Goal: Information Seeking & Learning: Compare options

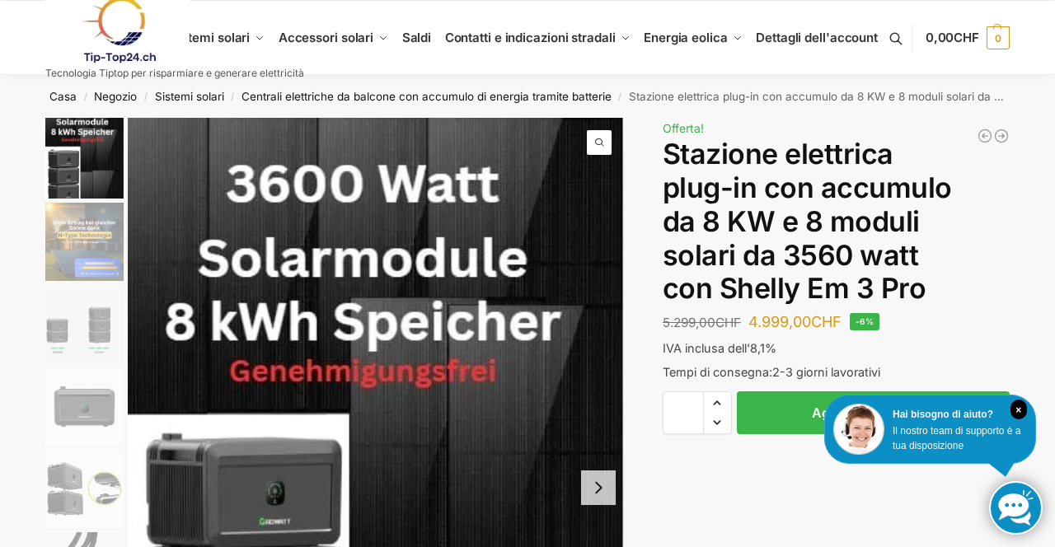
click at [110, 491] on img "5 / 9" at bounding box center [84, 489] width 78 height 78
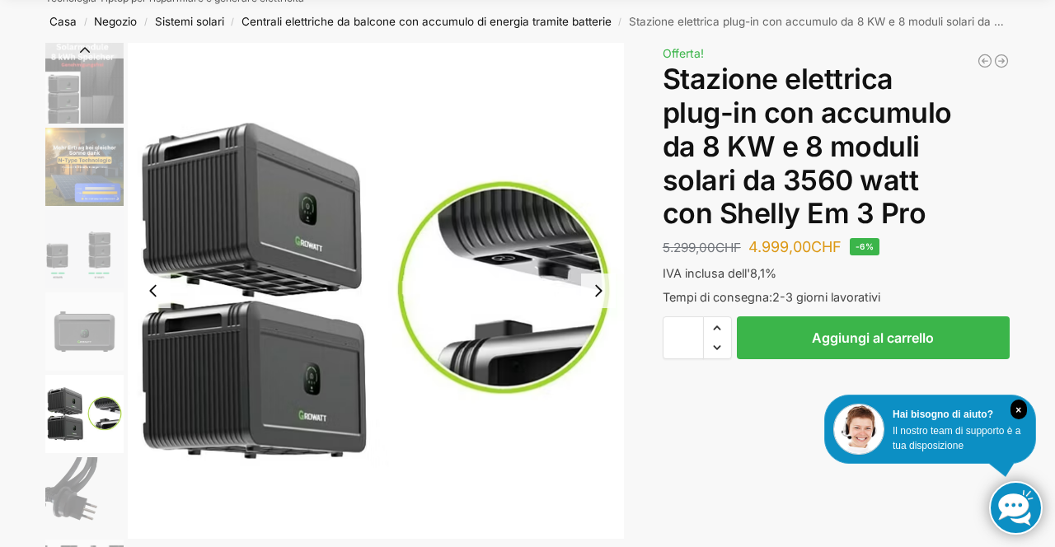
scroll to position [78, 0]
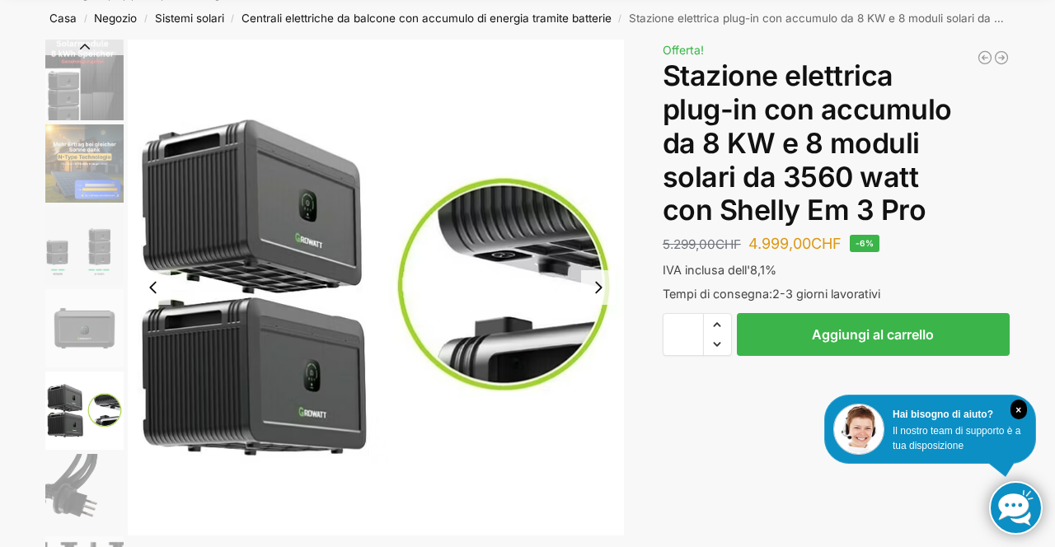
click at [1034, 254] on div "Svendita per trasloco a Muri, vicino a Berna – solo fino a esaurimento scorte! …" at bounding box center [528, 506] width 1034 height 932
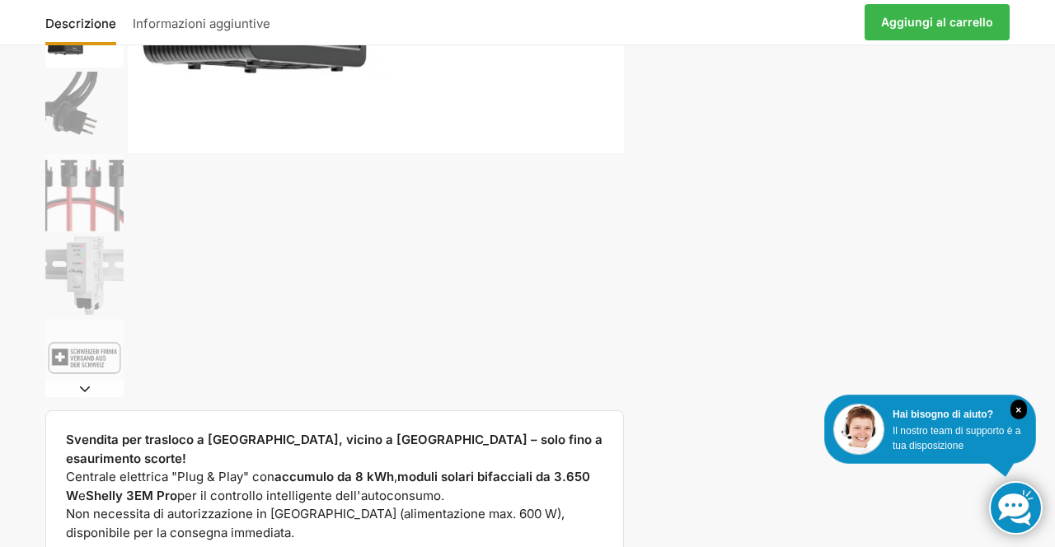
scroll to position [462, 0]
click at [111, 292] on img "8 / 9" at bounding box center [84, 275] width 78 height 78
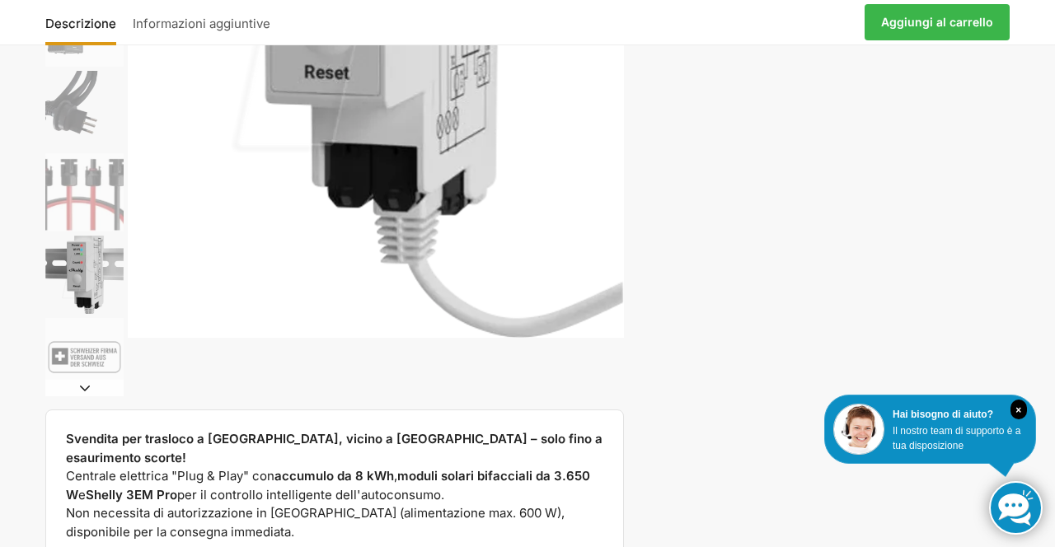
click at [941, 288] on div "Svendita per trasloco a Muri, vicino a Berna – solo fino a esaurimento scorte! …" at bounding box center [528, 122] width 1034 height 932
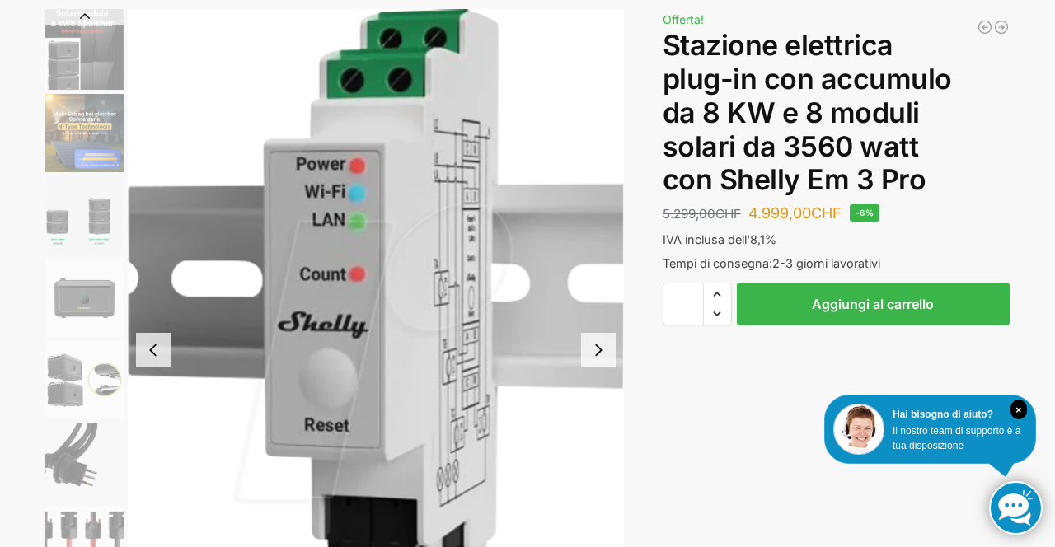
scroll to position [0, 0]
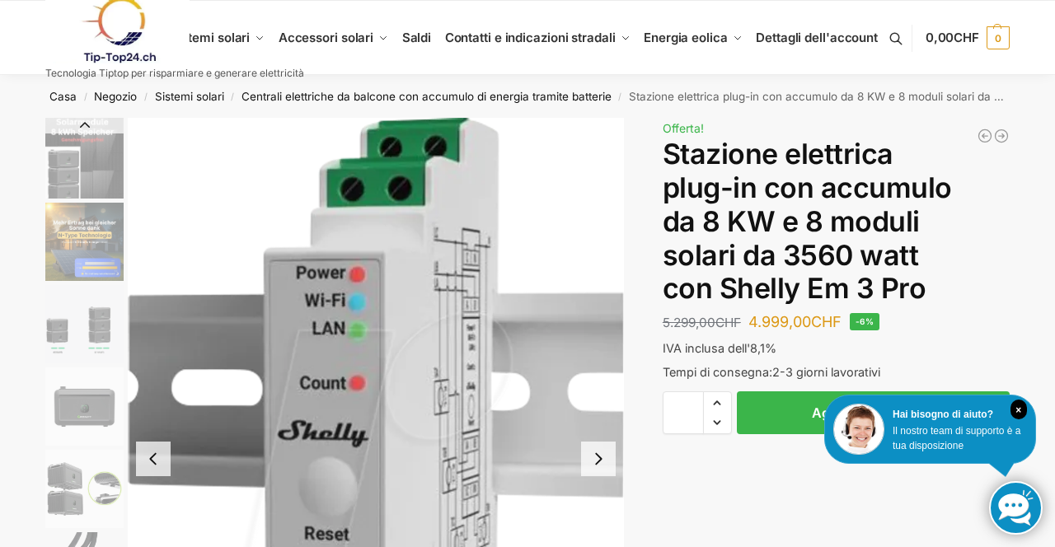
click at [91, 252] on img "2 / 9" at bounding box center [84, 242] width 78 height 78
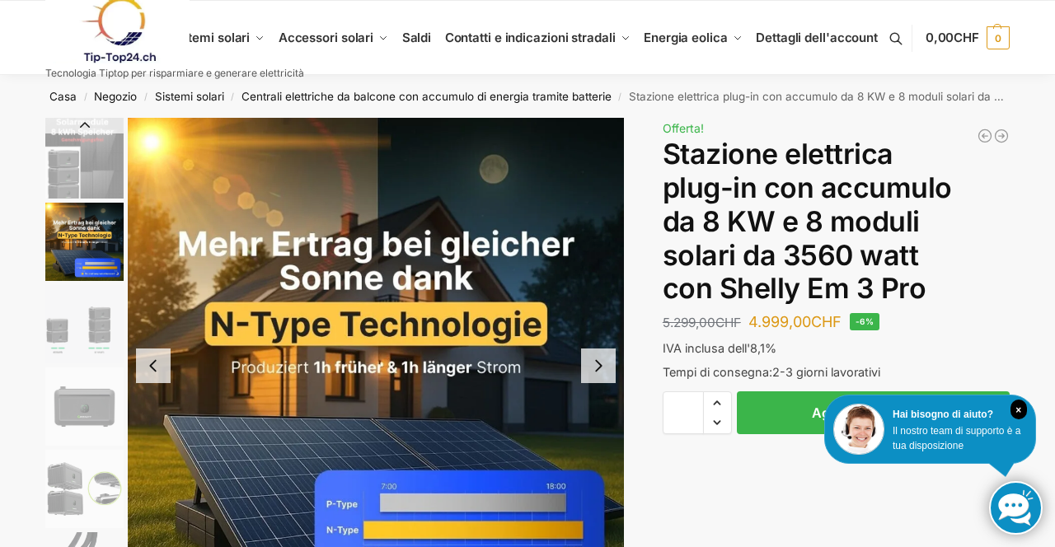
click at [96, 336] on img "3 / 9" at bounding box center [84, 324] width 78 height 78
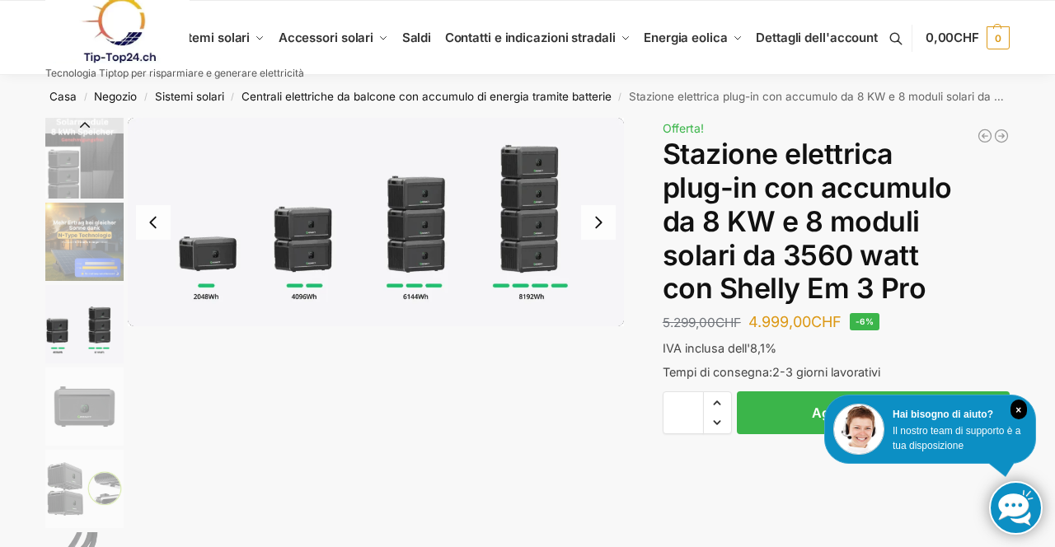
click at [105, 415] on img "4 / 9" at bounding box center [84, 407] width 78 height 78
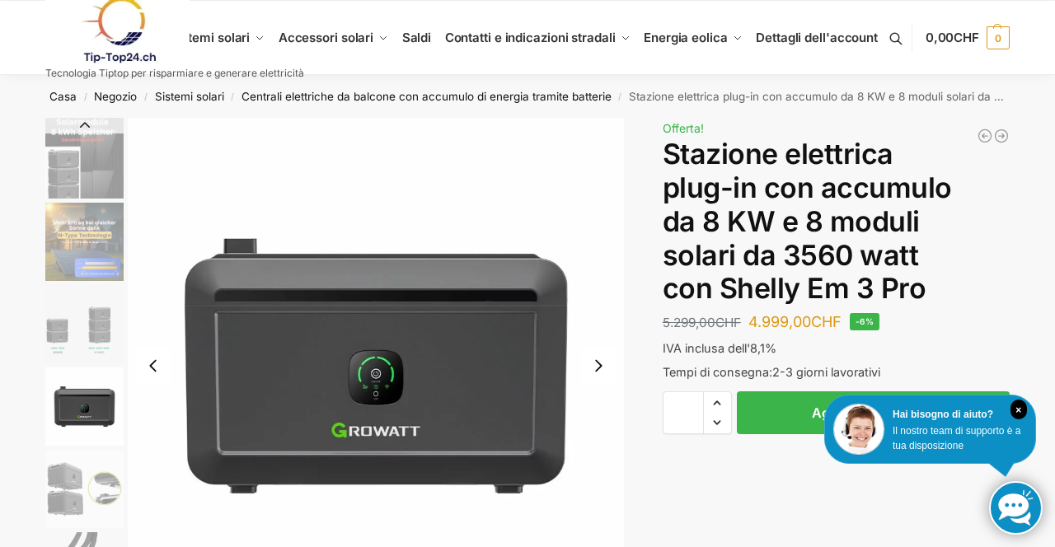
click at [105, 513] on img "5 / 9" at bounding box center [84, 489] width 78 height 78
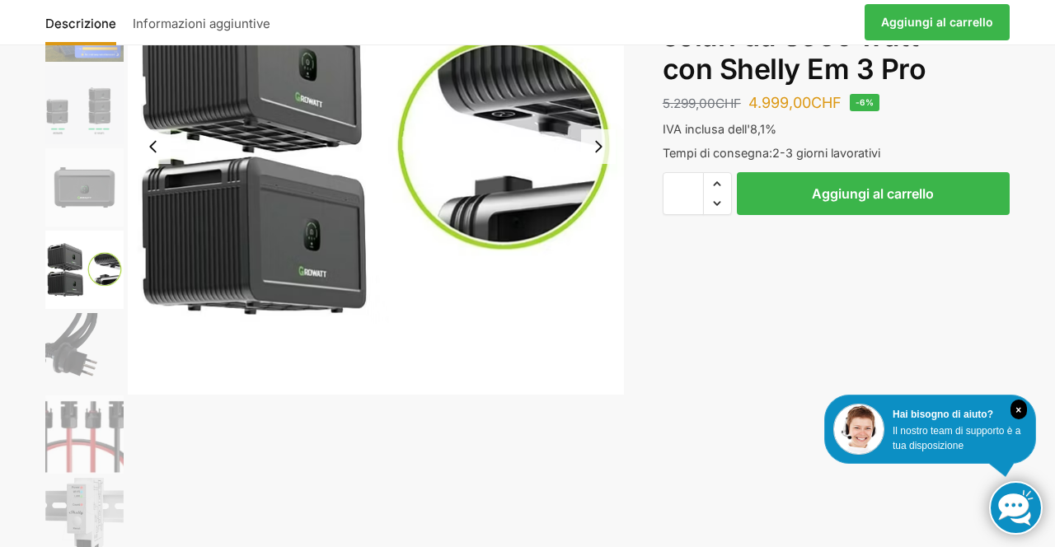
scroll to position [261, 0]
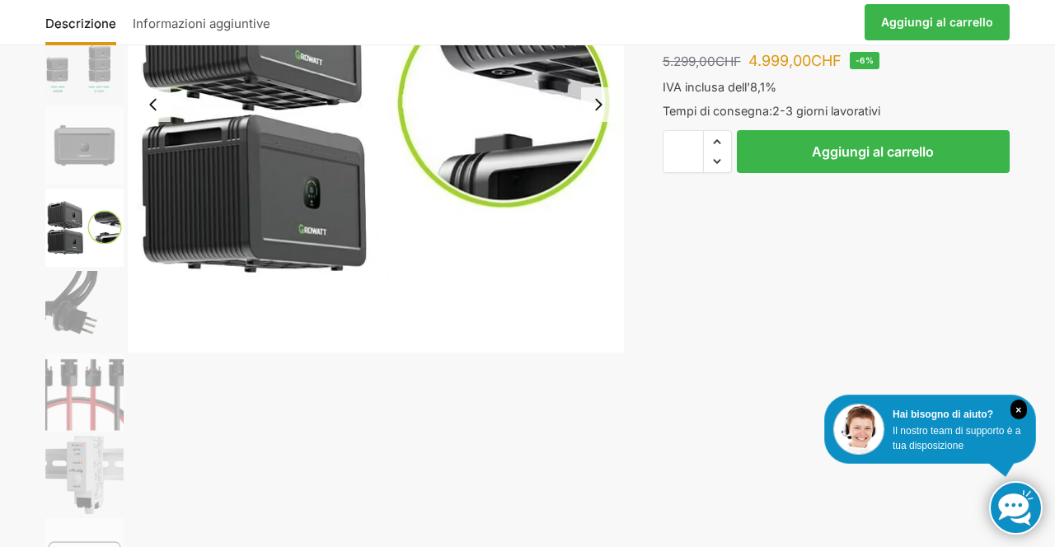
click at [107, 396] on img "7 / 9" at bounding box center [84, 393] width 78 height 78
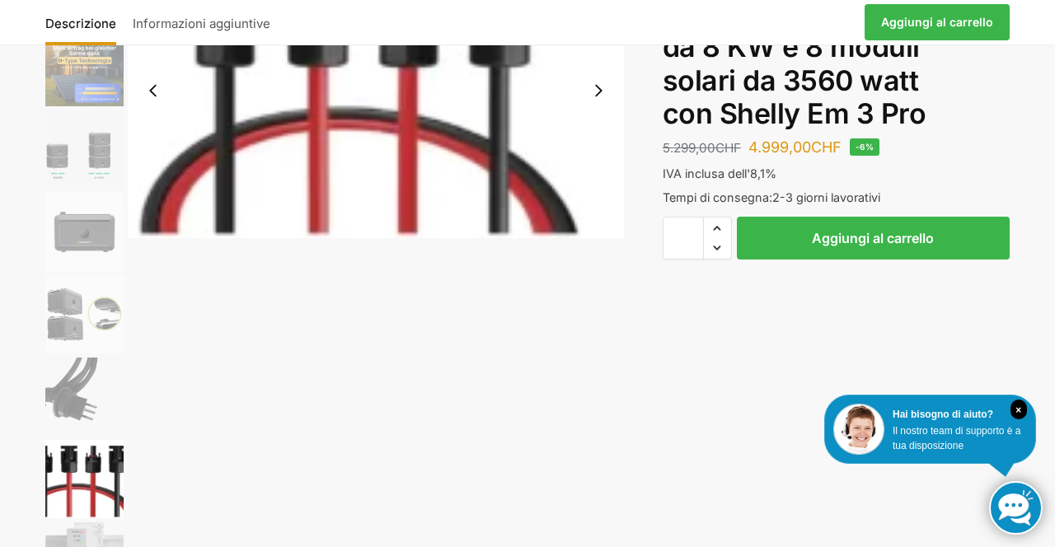
scroll to position [176, 0]
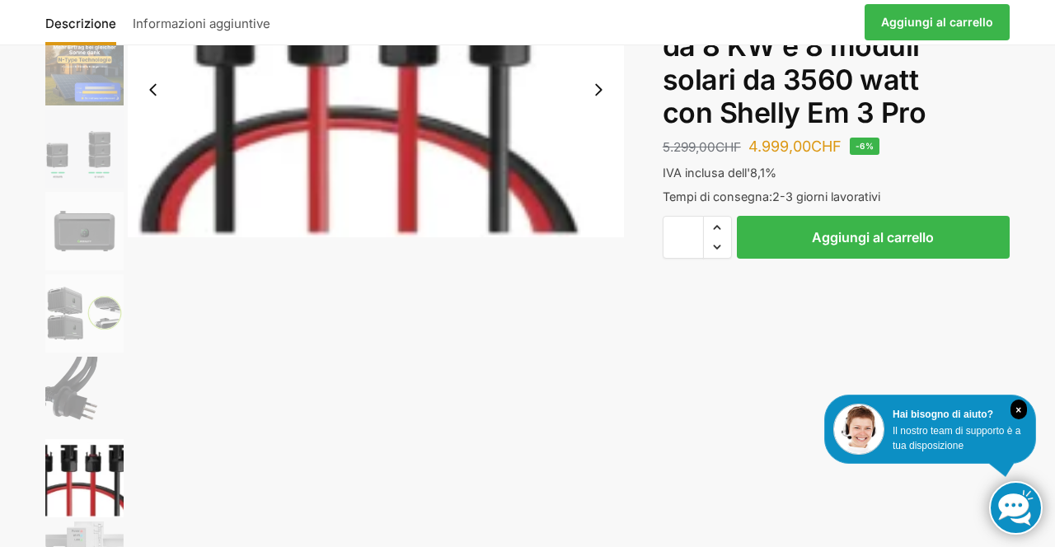
click at [98, 402] on img "6 / 9" at bounding box center [84, 396] width 78 height 78
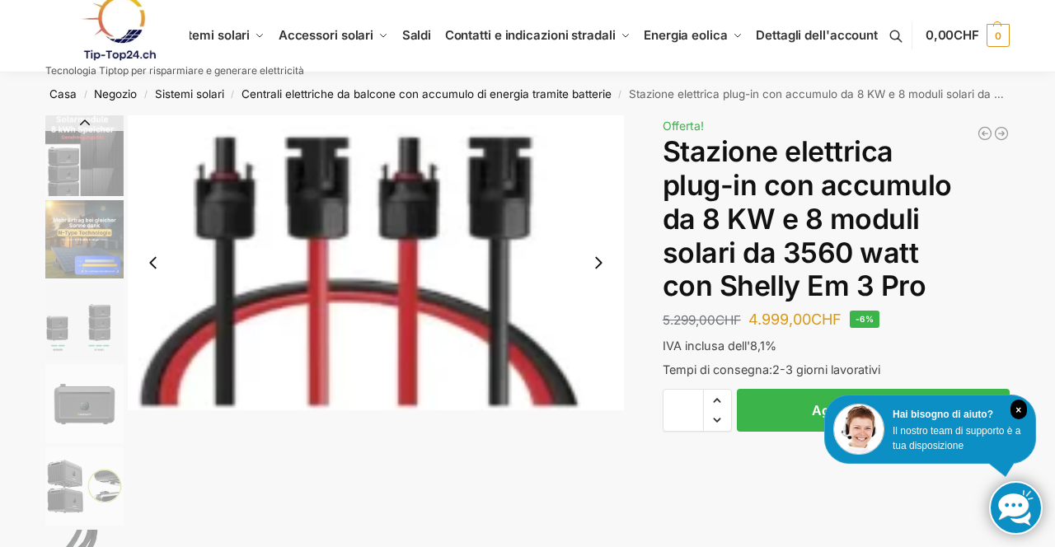
scroll to position [0, 0]
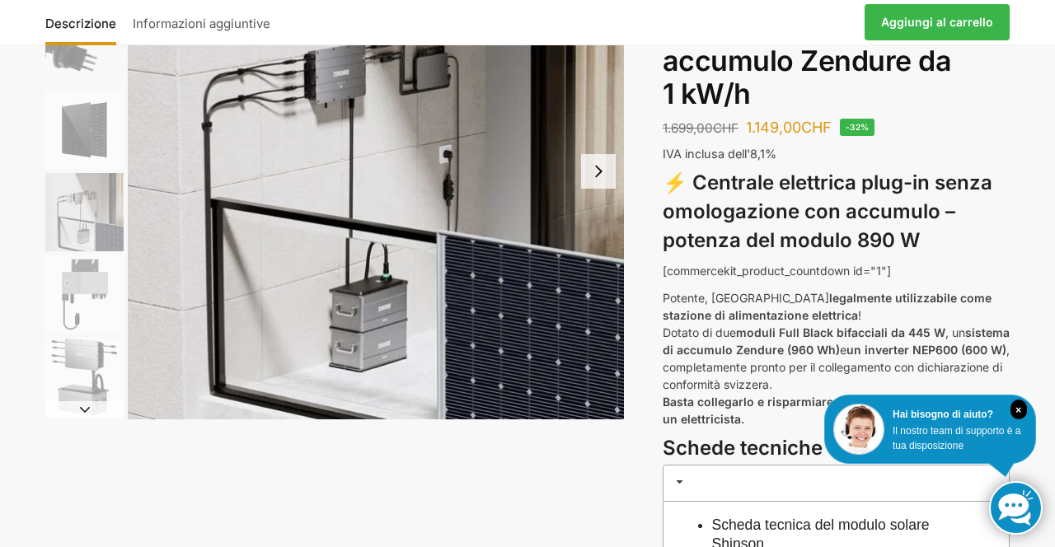
scroll to position [195, 0]
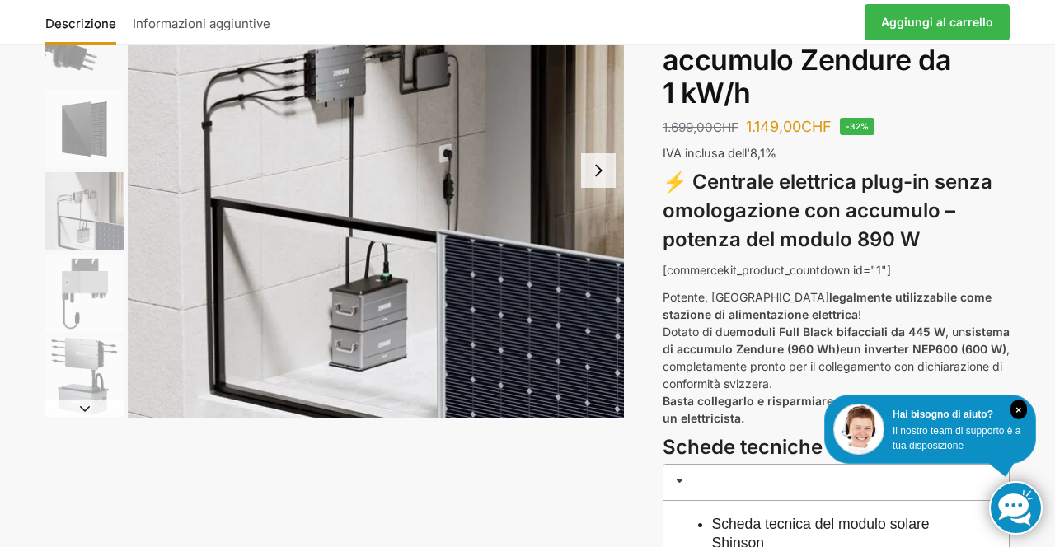
click at [89, 373] on img "6 / 6" at bounding box center [84, 376] width 78 height 78
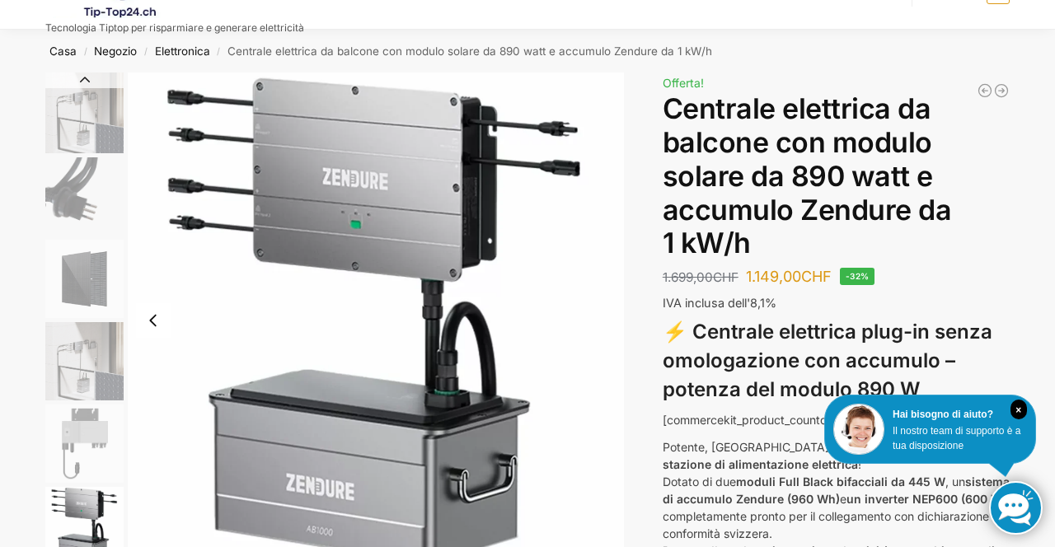
scroll to position [31, 0]
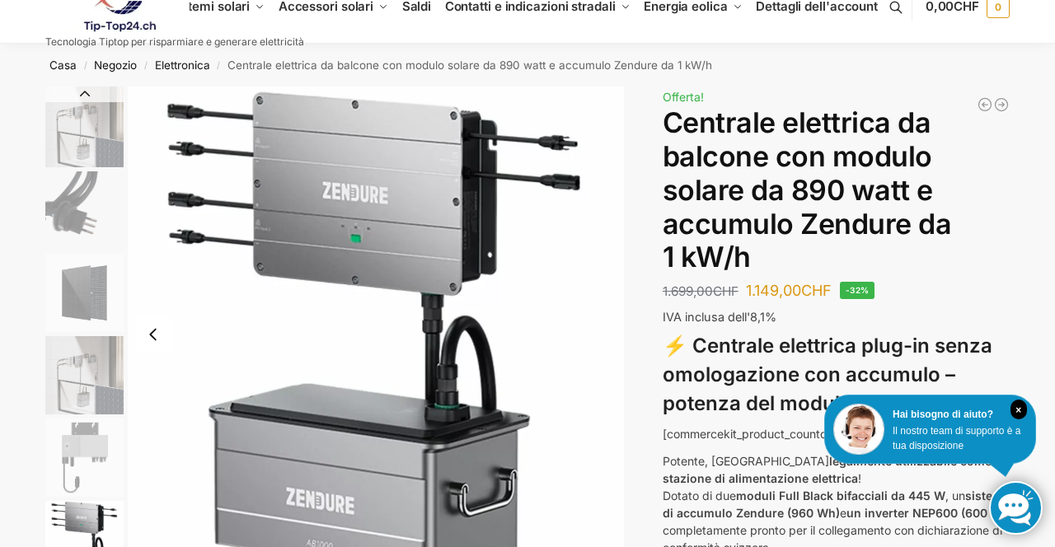
click at [107, 377] on img "4 / 6" at bounding box center [84, 375] width 78 height 78
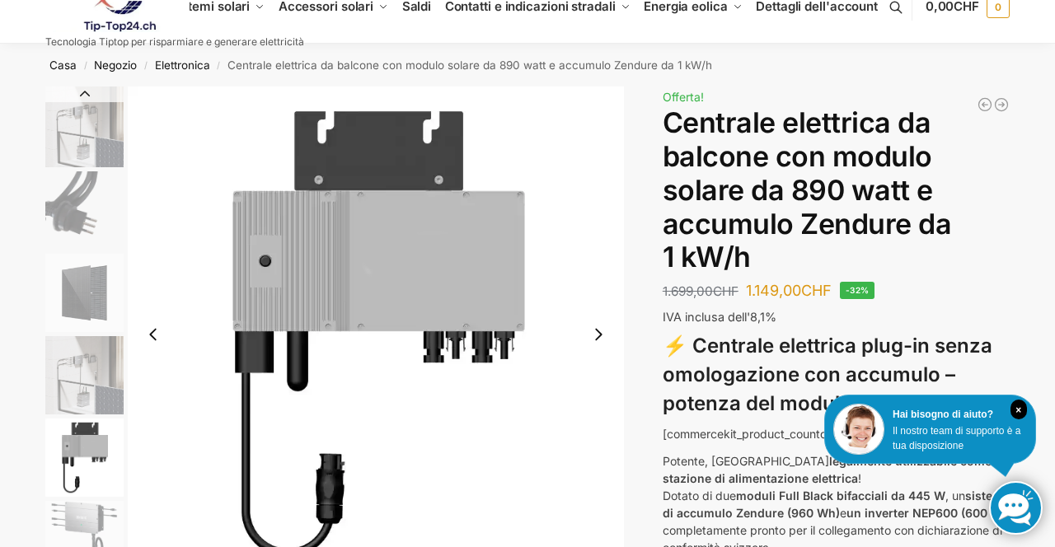
click at [92, 374] on img "4 / 6" at bounding box center [84, 375] width 78 height 78
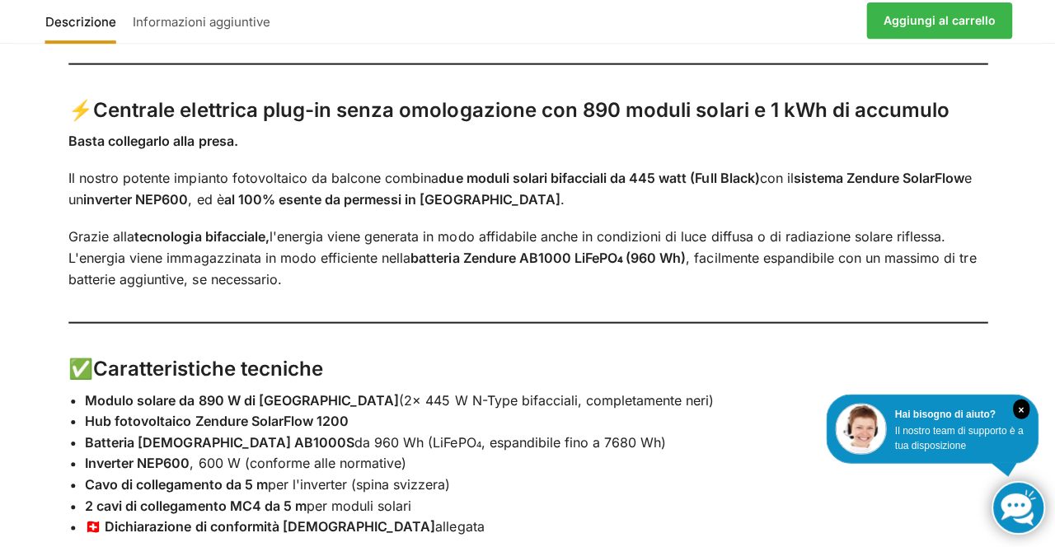
scroll to position [1138, 0]
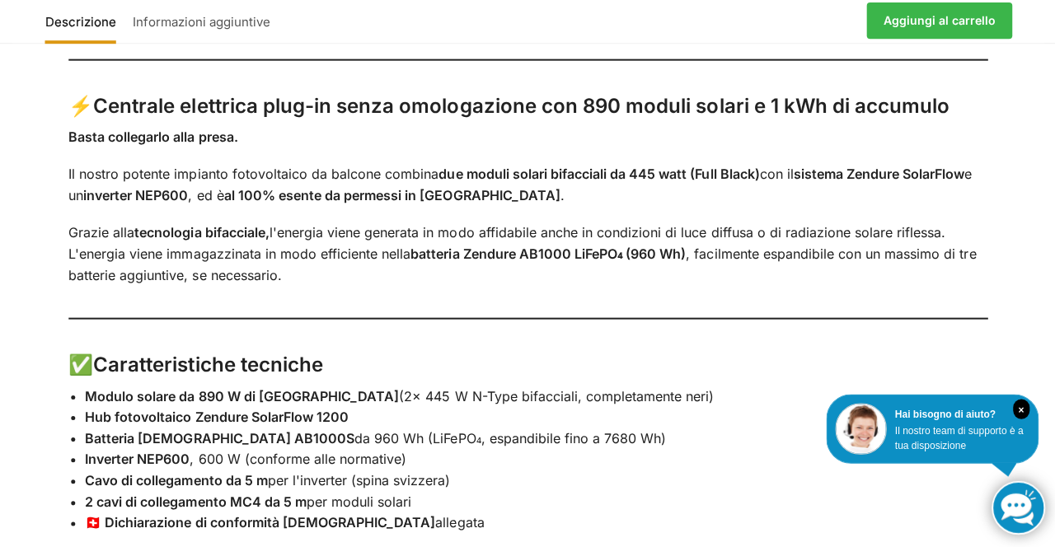
click at [1019, 394] on div "Con 2 moduli solari da 445 watt ciascuno ⚡ Centrale elettrica plug-in senza omo…" at bounding box center [528, 440] width 986 height 924
click at [0, 306] on div "Descrizione Informazioni aggiuntive Con 2 moduli solari da 445 watt ciascuno ⚡ …" at bounding box center [527, 427] width 1055 height 1019
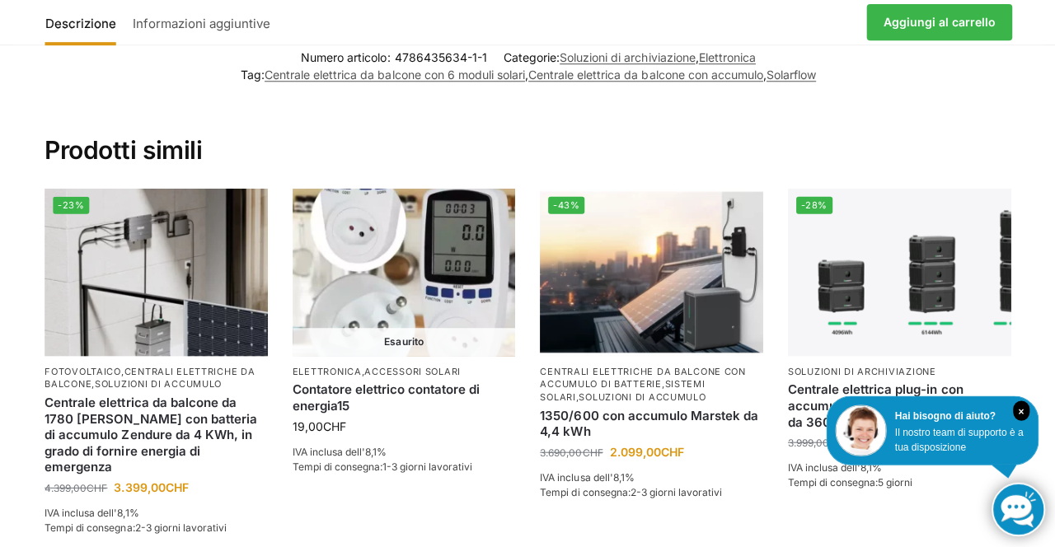
scroll to position [2041, 0]
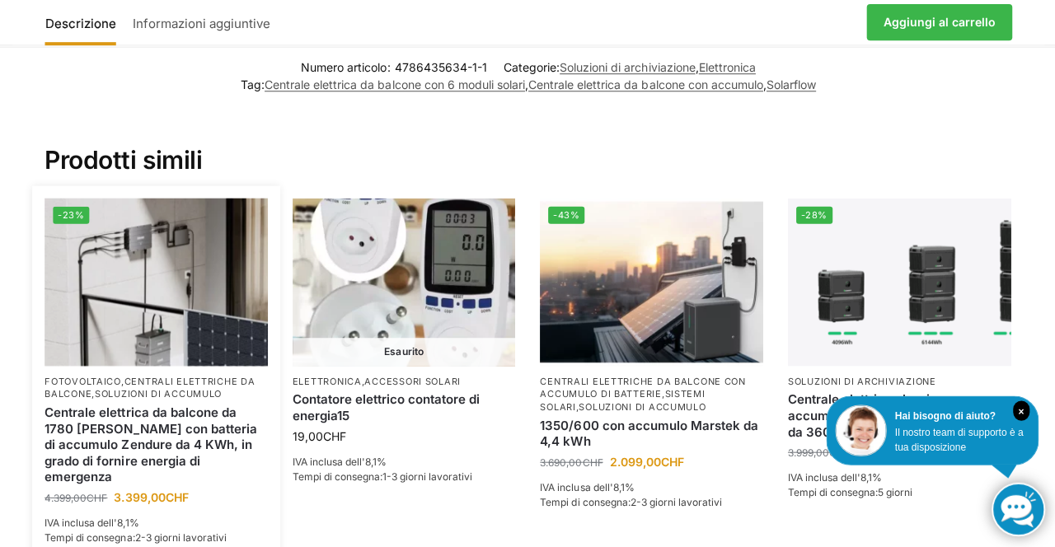
click at [170, 264] on img at bounding box center [156, 281] width 223 height 166
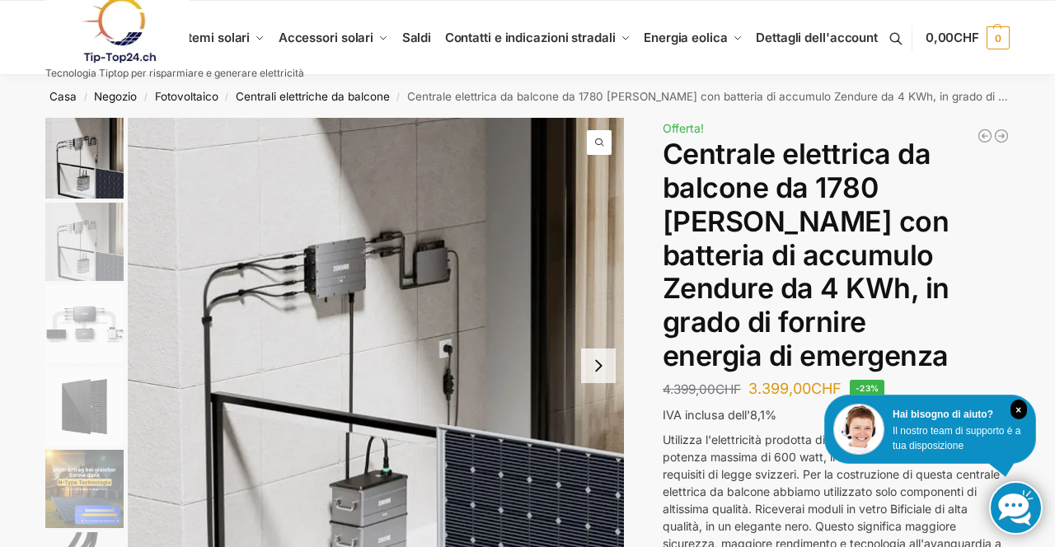
click at [85, 333] on img "3 / 11" at bounding box center [84, 324] width 78 height 78
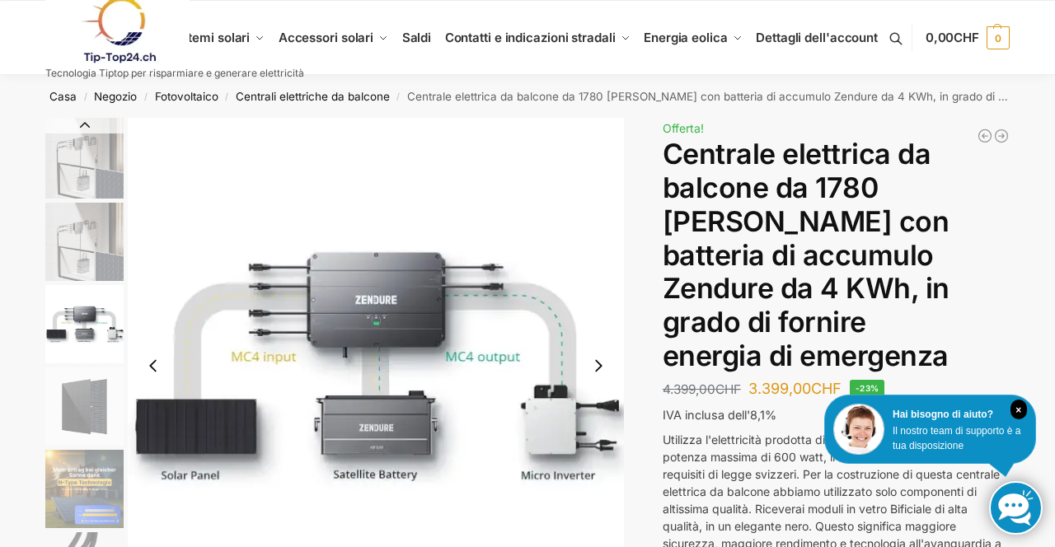
click at [110, 246] on img "2 / 11" at bounding box center [84, 242] width 78 height 78
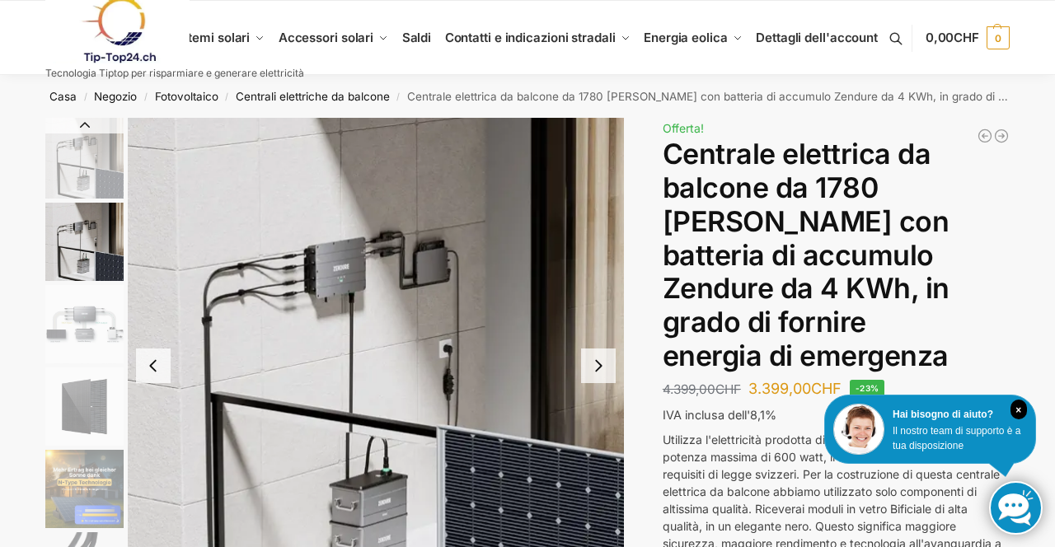
click at [98, 331] on img "3 / 11" at bounding box center [84, 324] width 78 height 78
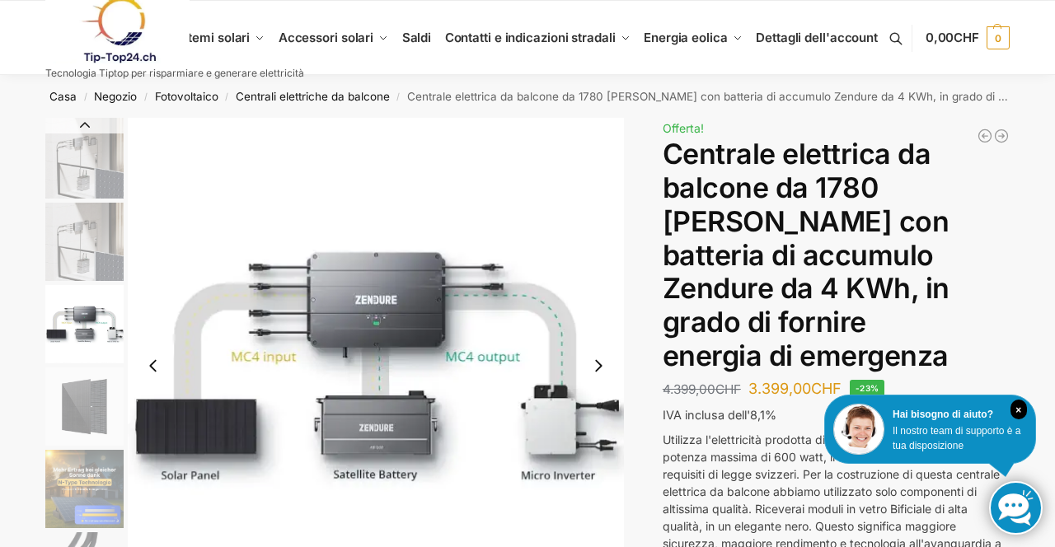
click at [98, 246] on img "2 / 11" at bounding box center [84, 242] width 78 height 78
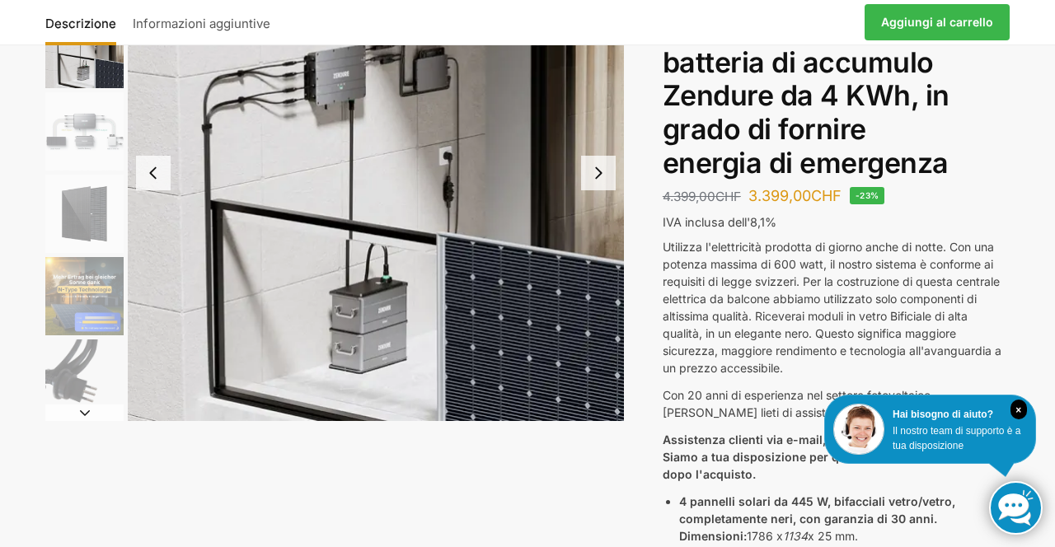
scroll to position [195, 0]
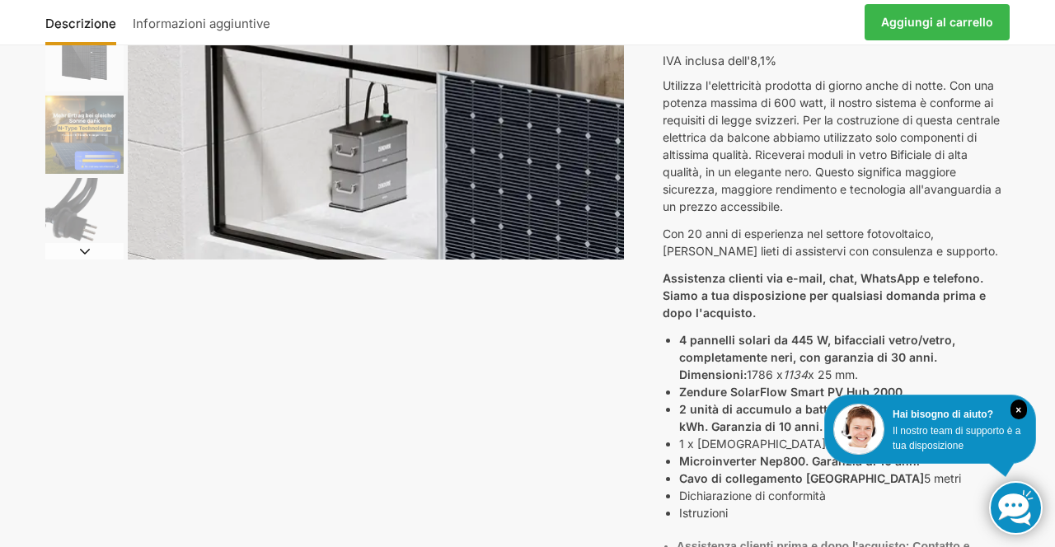
scroll to position [387, 0]
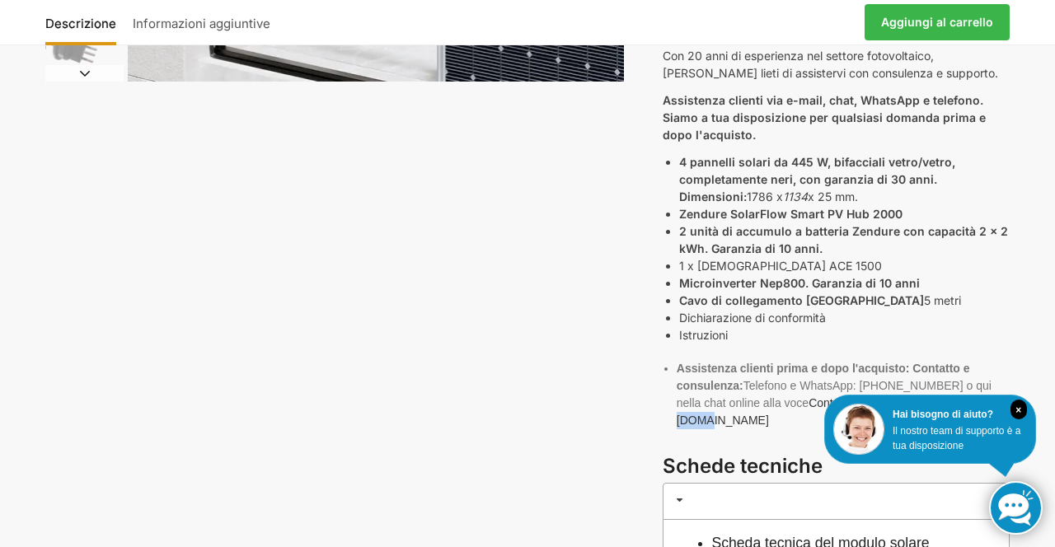
scroll to position [534, 0]
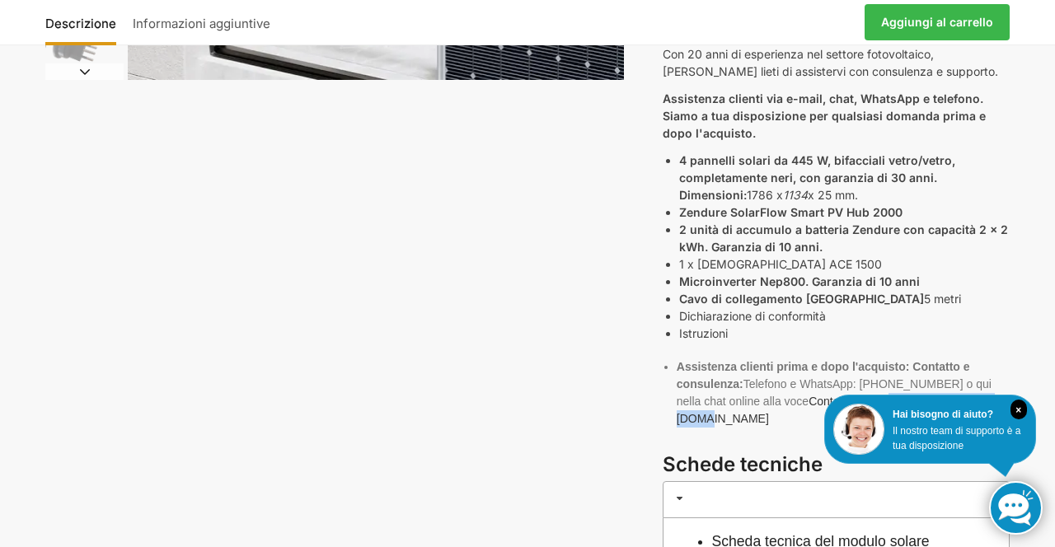
click at [1038, 331] on div "Descrizione Informazioni aggiuntive 4.399,00 CHF Ursprünglicher Preis war: 4.39…" at bounding box center [528, 200] width 1034 height 1233
click at [1020, 305] on div "Descrizione Informazioni aggiuntive 4.399,00 CHF Ursprünglicher Preis war: 4.39…" at bounding box center [528, 200] width 1034 height 1233
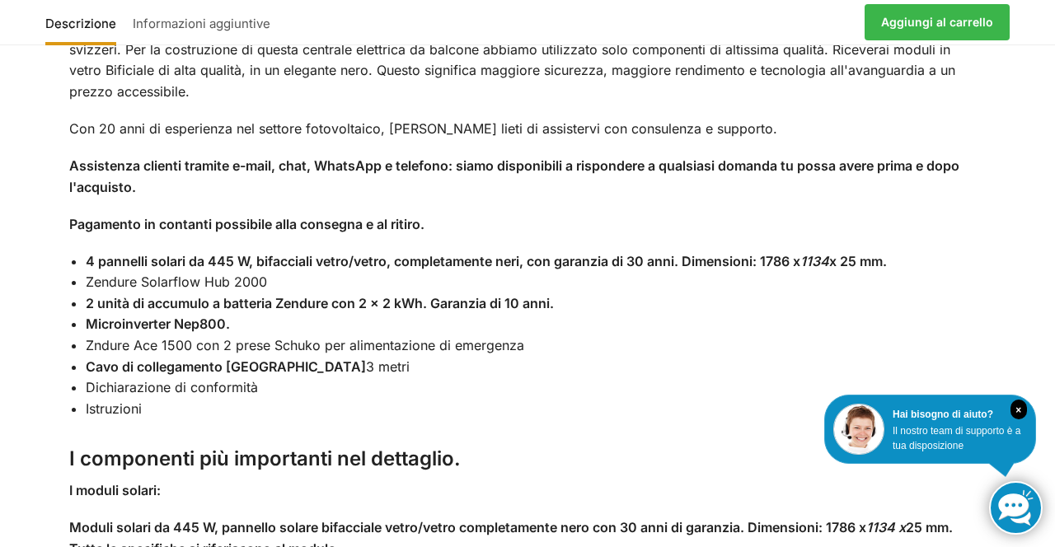
scroll to position [1415, 0]
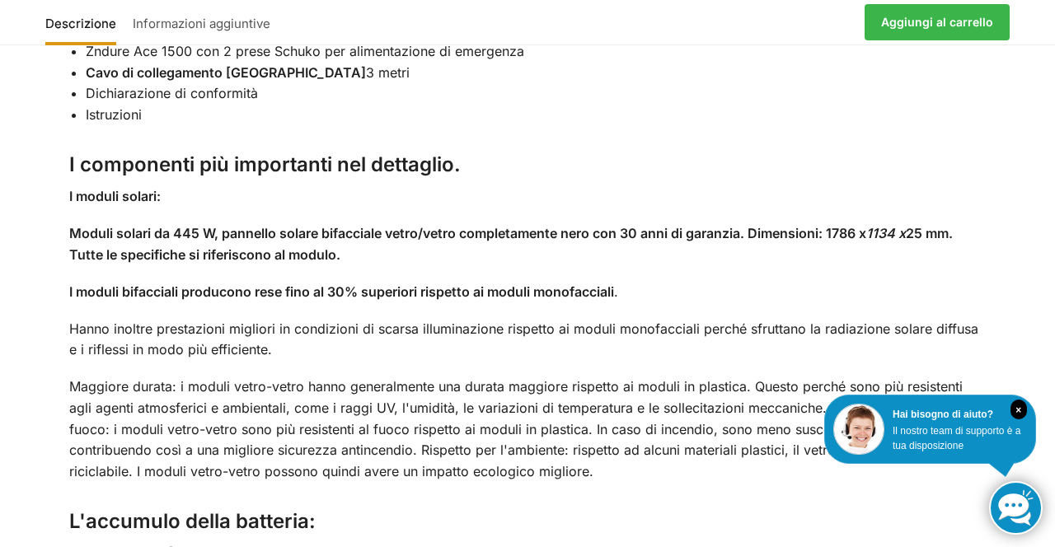
scroll to position [1708, 0]
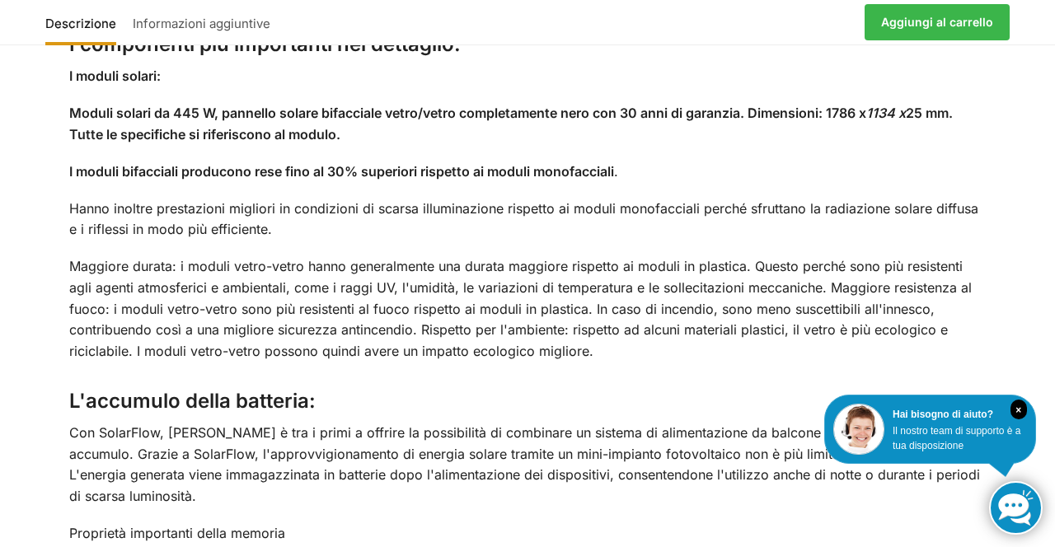
scroll to position [1843, 0]
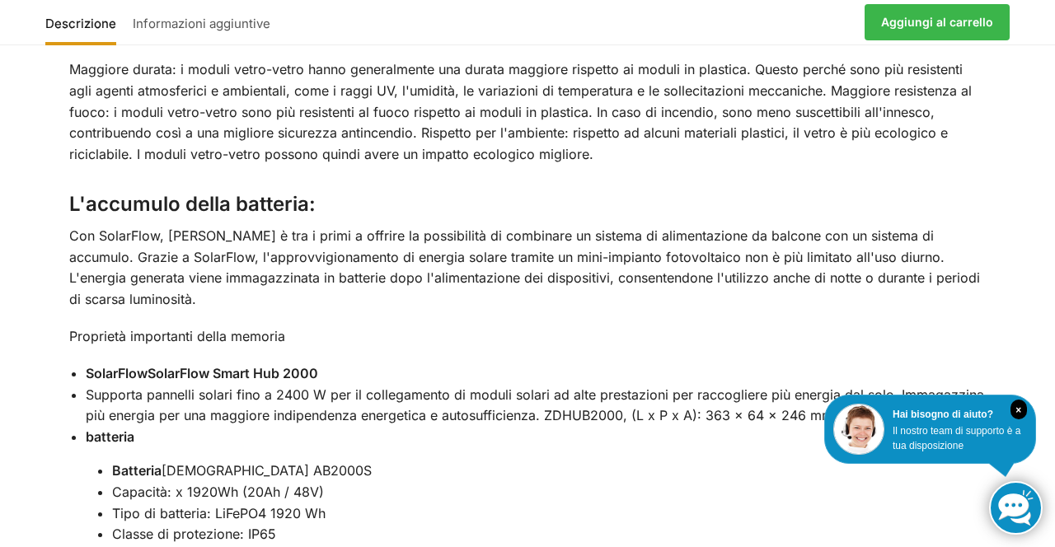
scroll to position [2067, 0]
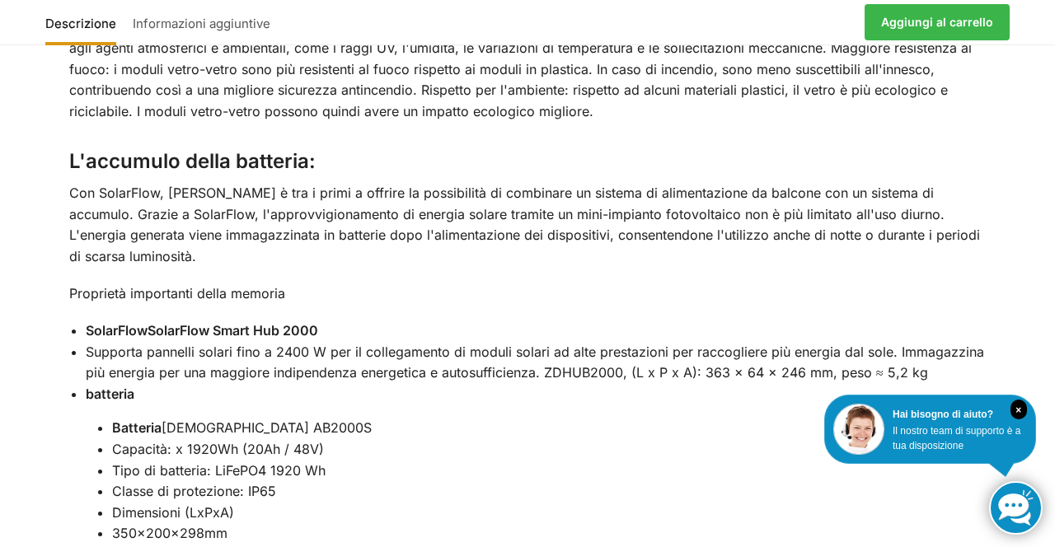
click at [1024, 316] on div "Descrizione Informazioni aggiuntive Utilizza l'elettricità prodotta di giorno a…" at bounding box center [527, 383] width 1055 height 2198
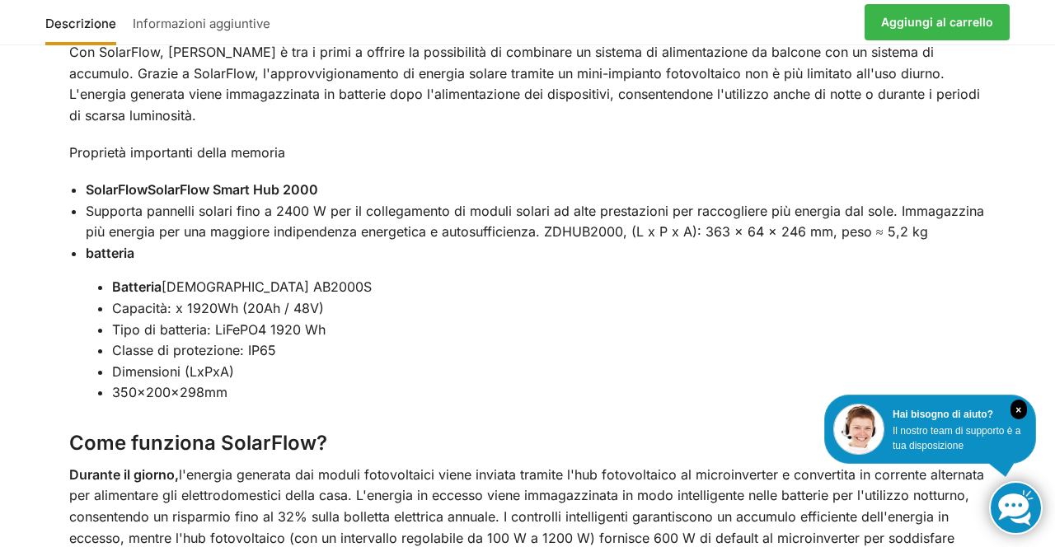
scroll to position [2221, 0]
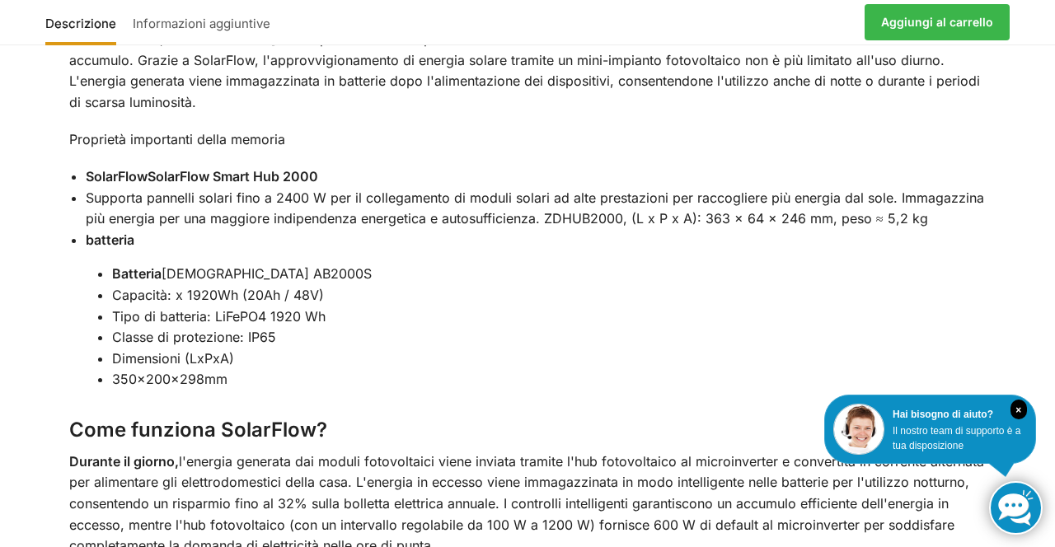
click at [892, 369] on li "350×200×298mm" at bounding box center [549, 379] width 874 height 21
click at [940, 349] on li "Dimensioni (LxPxA)" at bounding box center [549, 359] width 874 height 21
click at [854, 368] on div "Utilizza l'elettricità prodotta di giorno anche di notte. Con una potenza massi…" at bounding box center [528, 241] width 986 height 2103
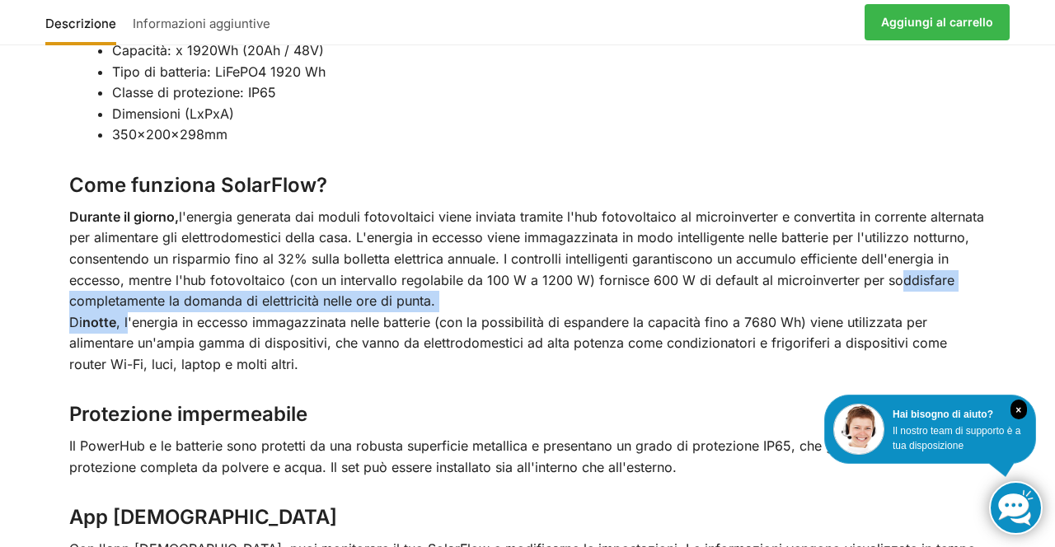
scroll to position [2474, 0]
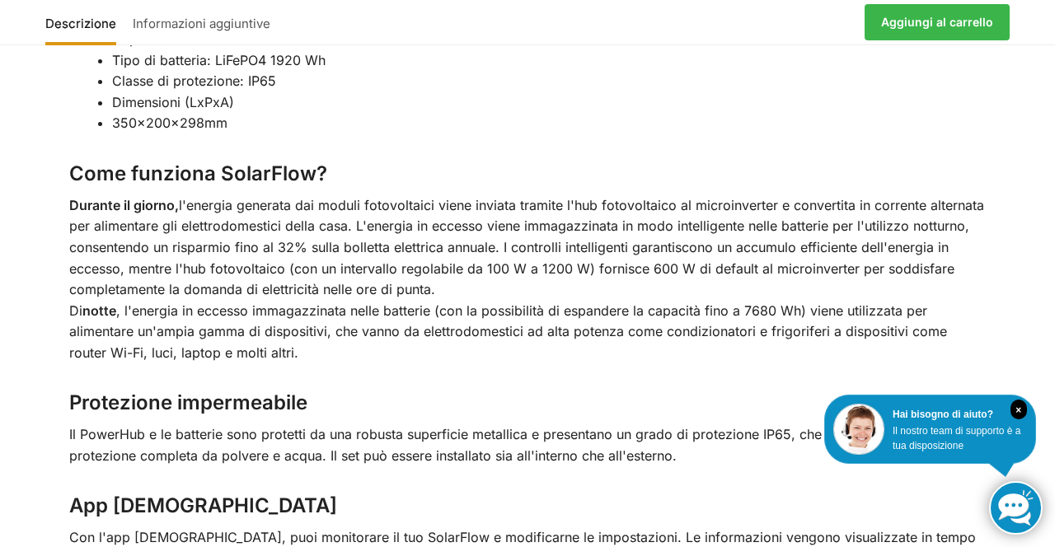
scroll to position [2476, 0]
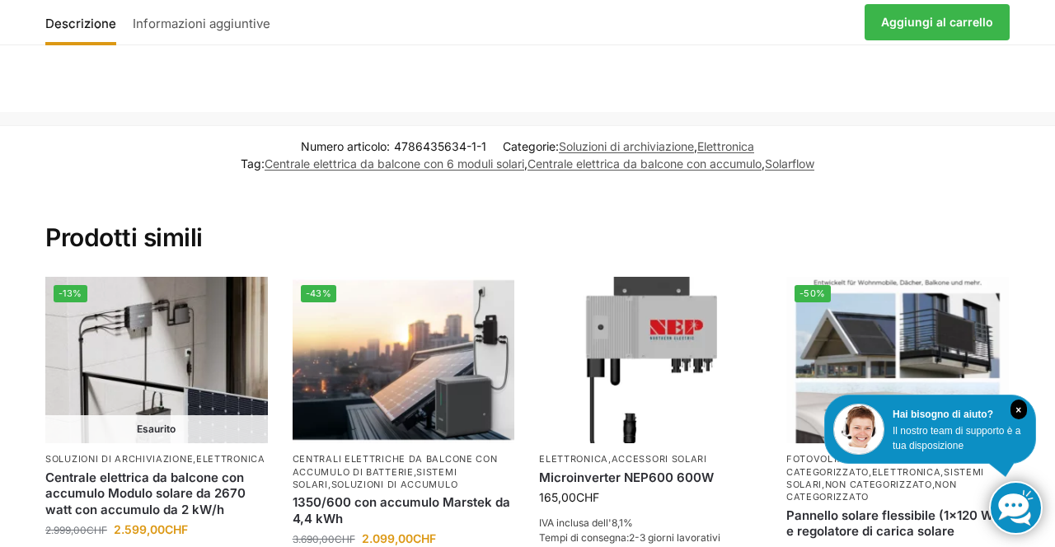
scroll to position [1927, 0]
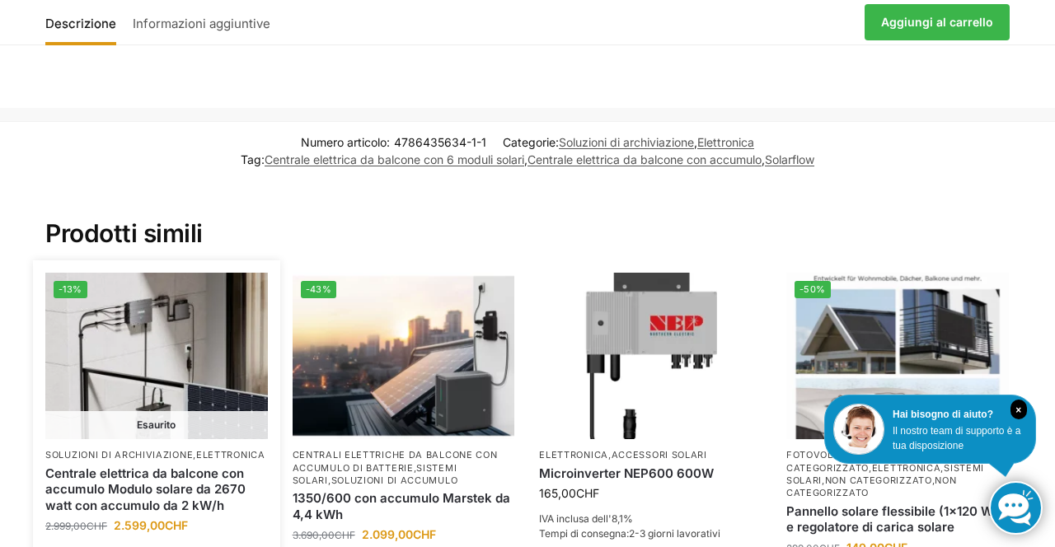
click at [158, 318] on img at bounding box center [156, 356] width 223 height 166
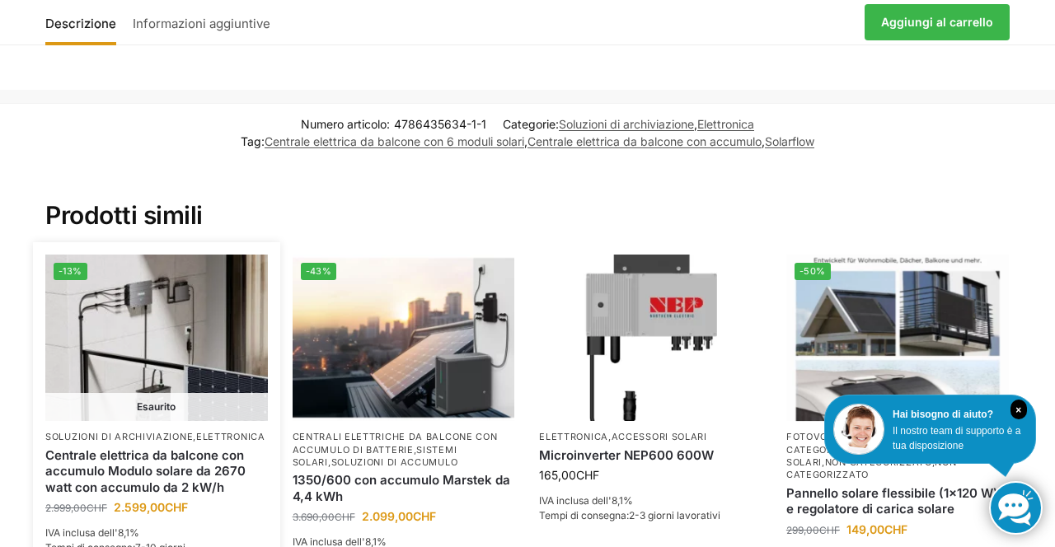
scroll to position [1980, 0]
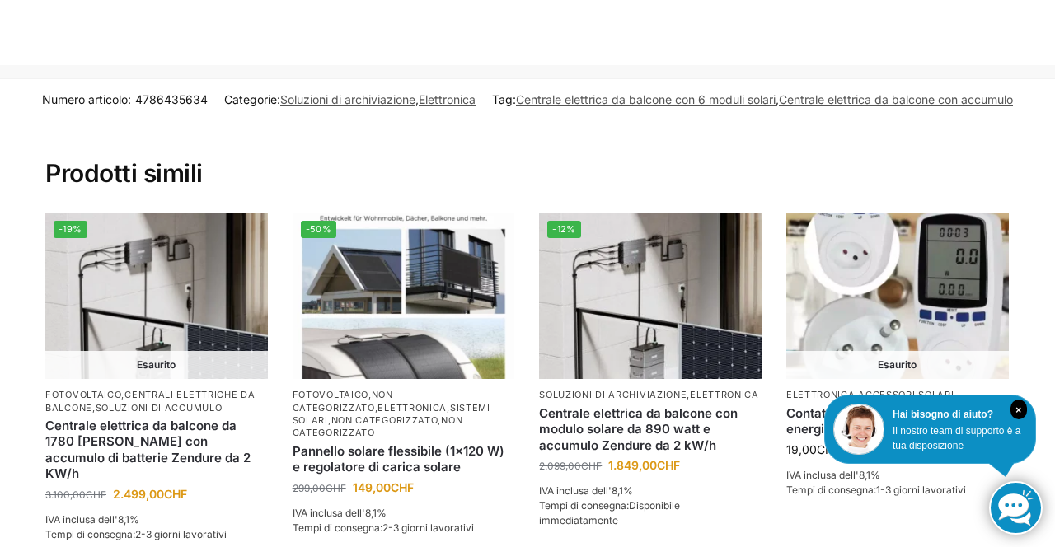
scroll to position [2079, 0]
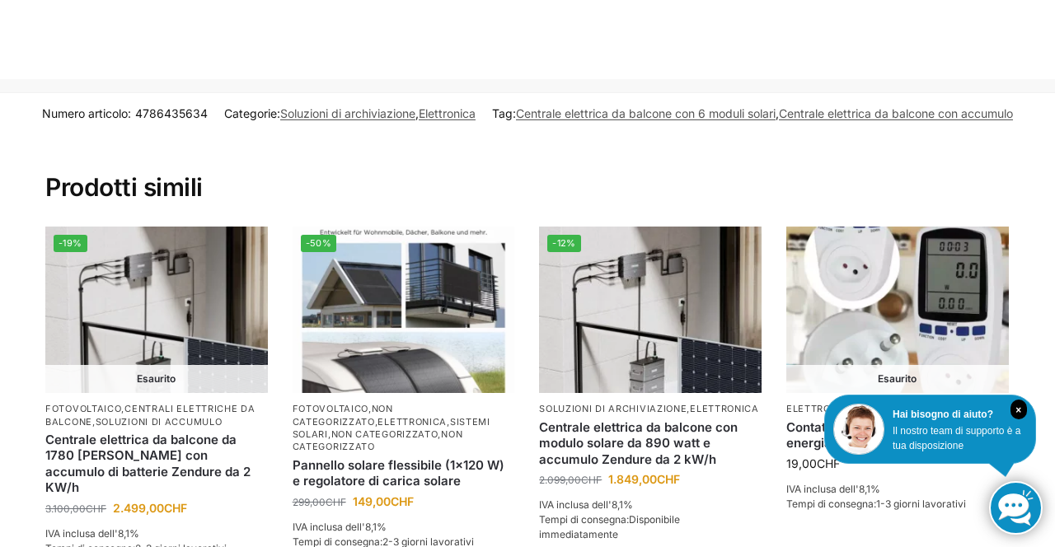
click at [1042, 381] on section "Prodotti simili -19% Esaurito Fotovoltaico , centrali elettriche da balcone , s…" at bounding box center [528, 367] width 1034 height 469
click at [153, 265] on img at bounding box center [156, 310] width 223 height 166
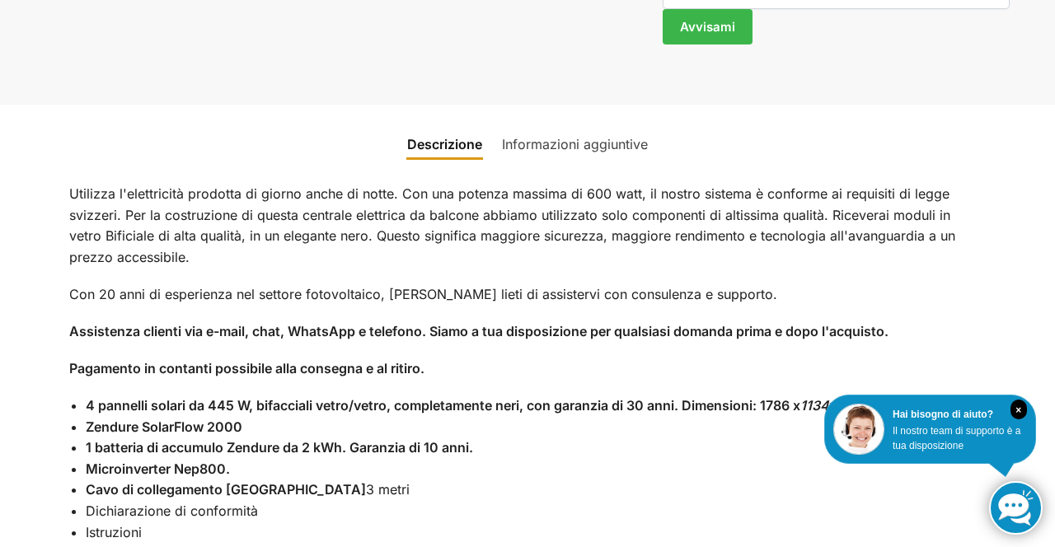
scroll to position [1593, 0]
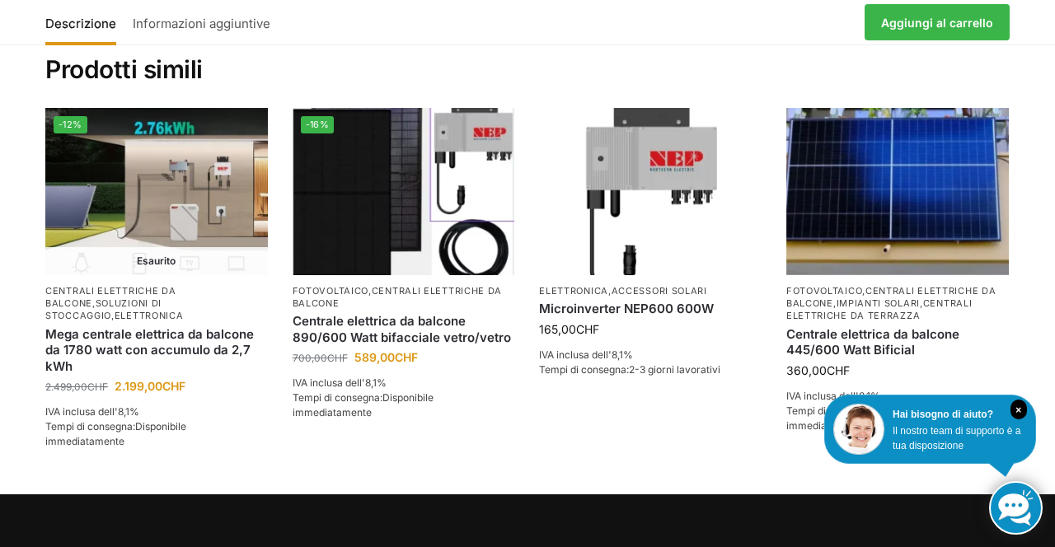
scroll to position [3654, 0]
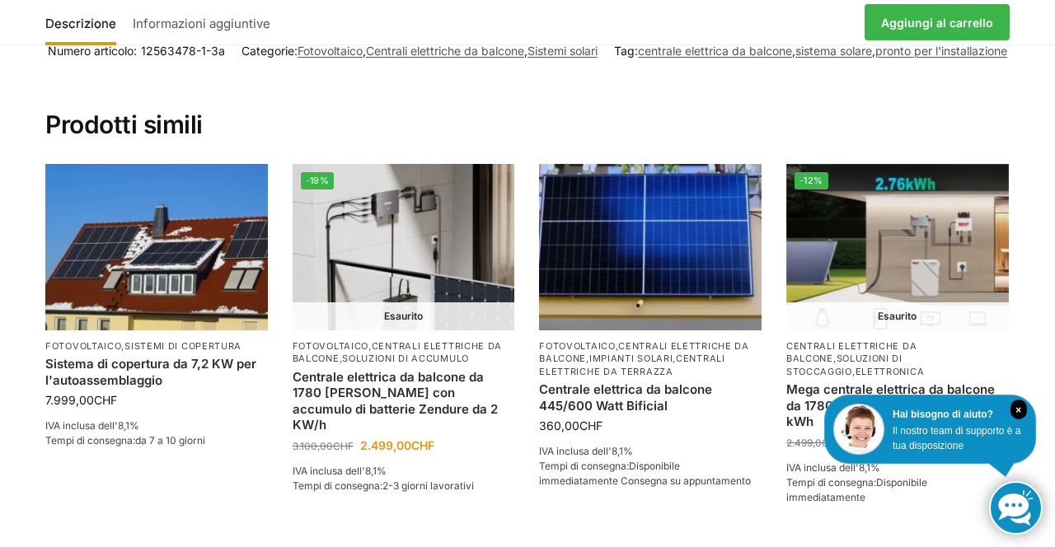
scroll to position [2674, 0]
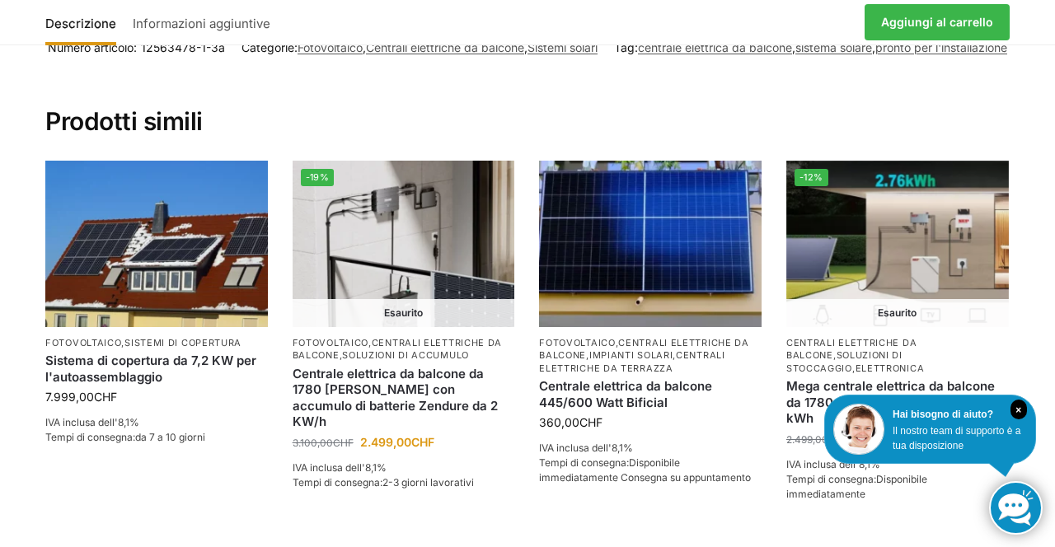
click at [959, 450] on div "× Hai bisogno di aiuto? Il nostro team di supporto è a tua disposizione" at bounding box center [930, 429] width 212 height 69
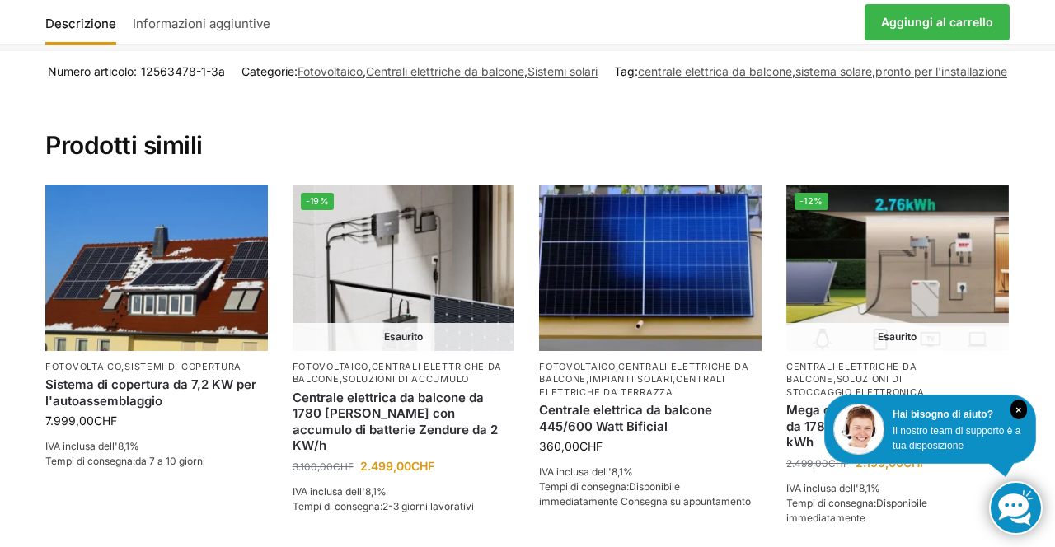
scroll to position [2657, 0]
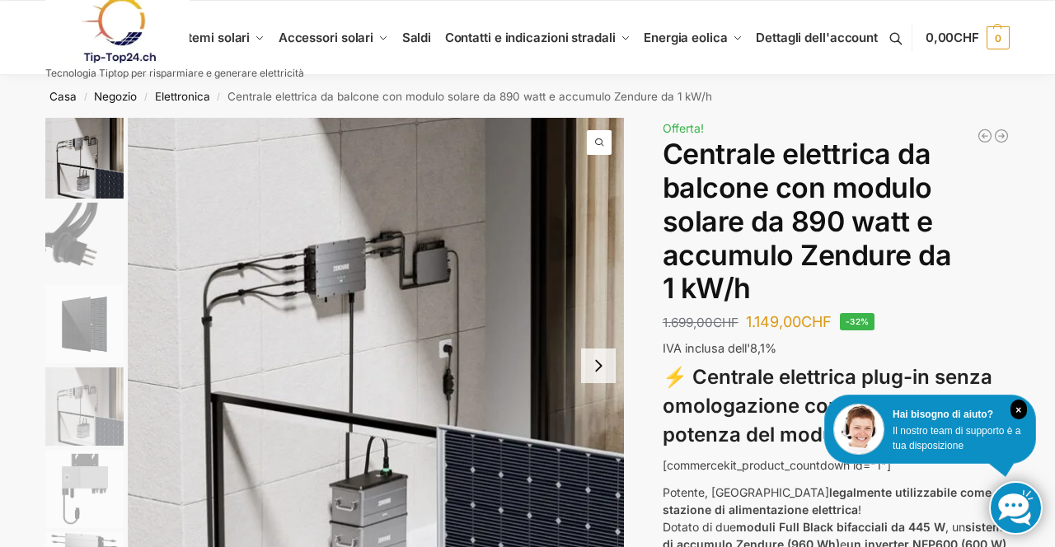
click at [430, 55] on link "Saldi" at bounding box center [416, 38] width 43 height 74
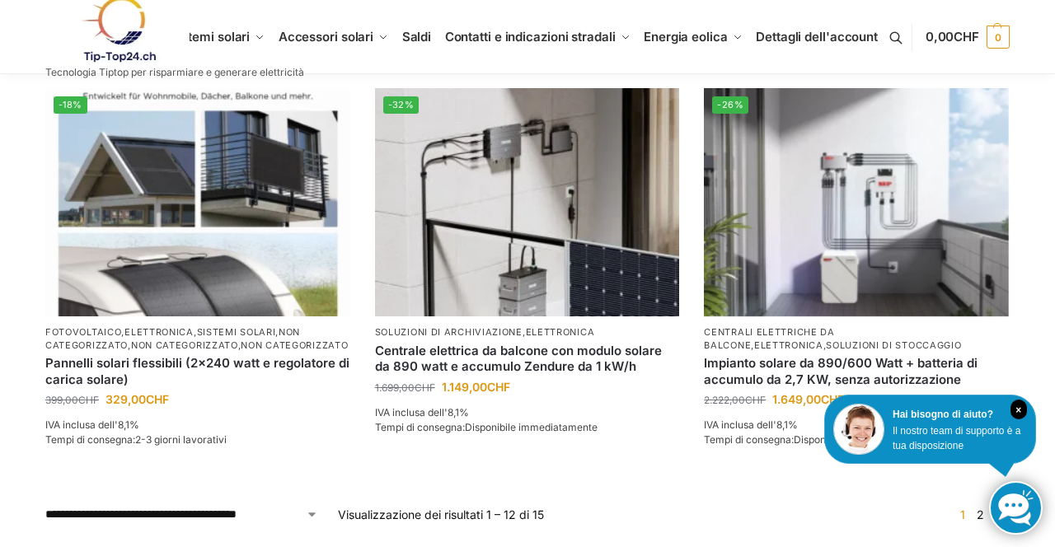
scroll to position [1449, 0]
click at [1031, 464] on div "× Hai bisogno di aiuto? Il nostro team di supporto è a tua disposizione" at bounding box center [930, 429] width 212 height 69
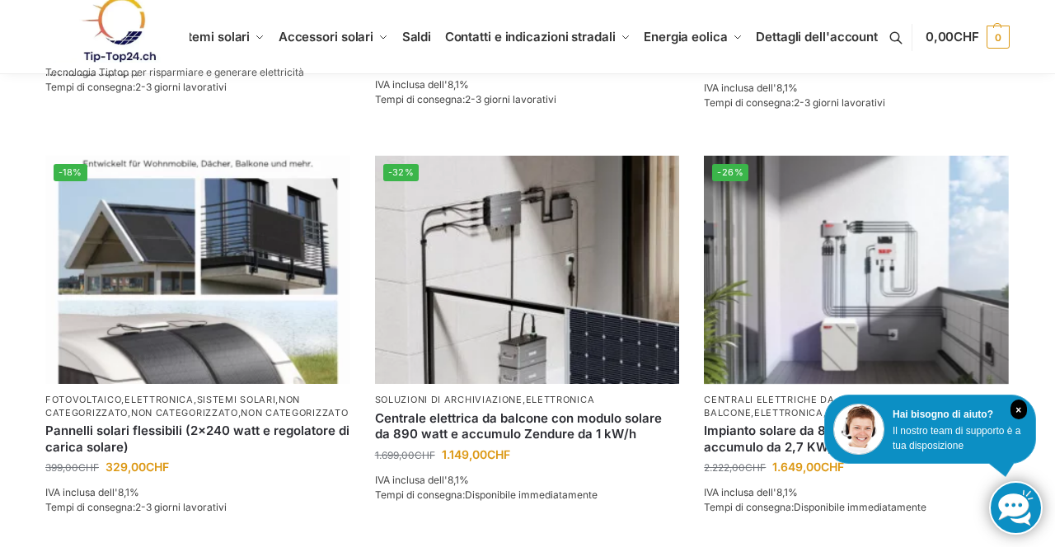
scroll to position [1385, 0]
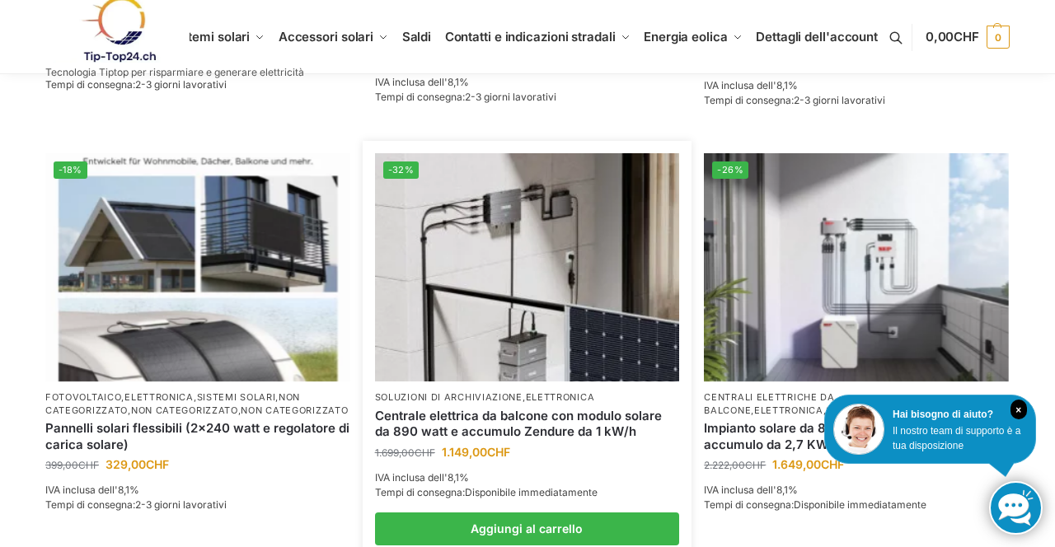
click at [538, 314] on img at bounding box center [527, 267] width 305 height 228
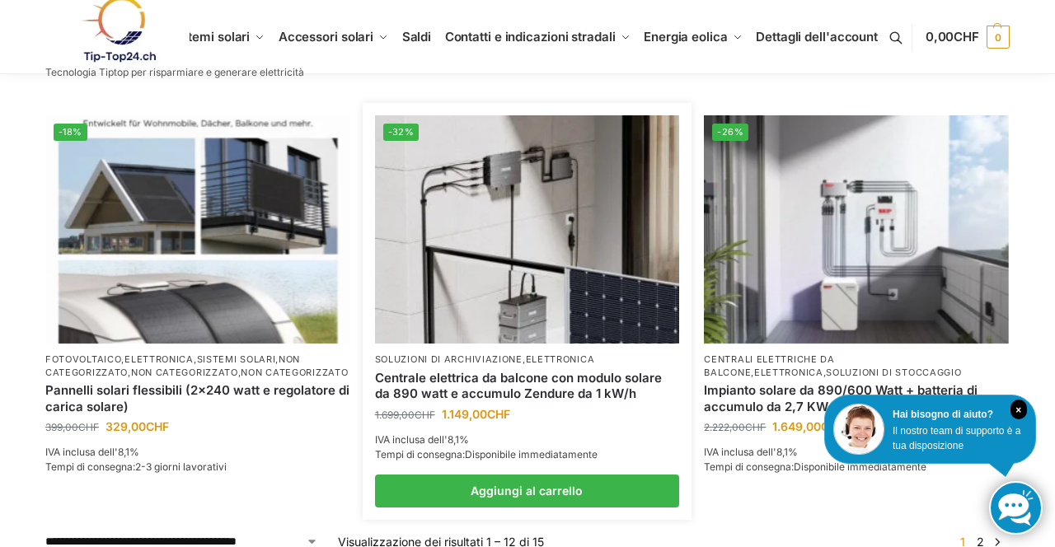
scroll to position [1437, 0]
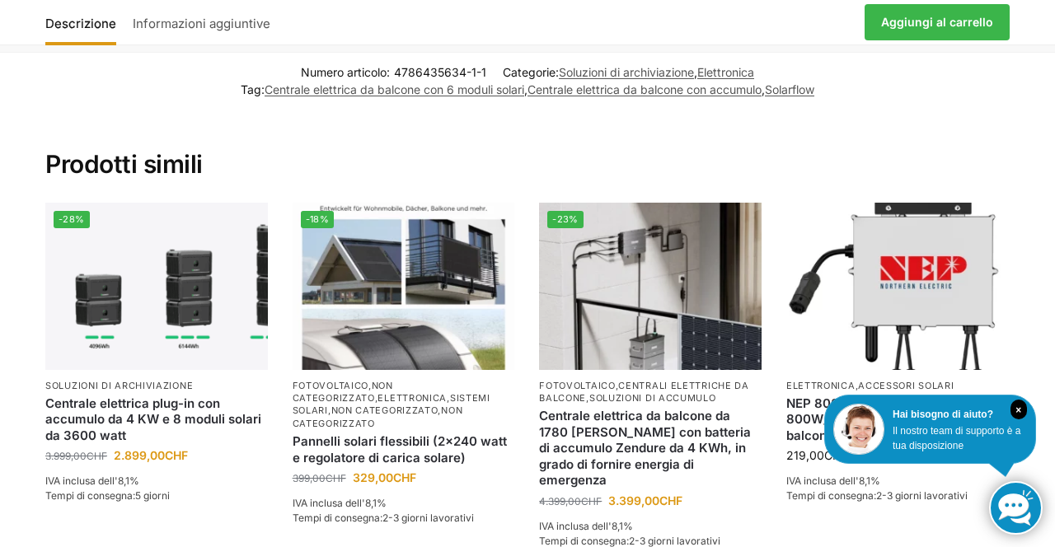
scroll to position [2035, 0]
click at [672, 295] on img at bounding box center [650, 287] width 223 height 166
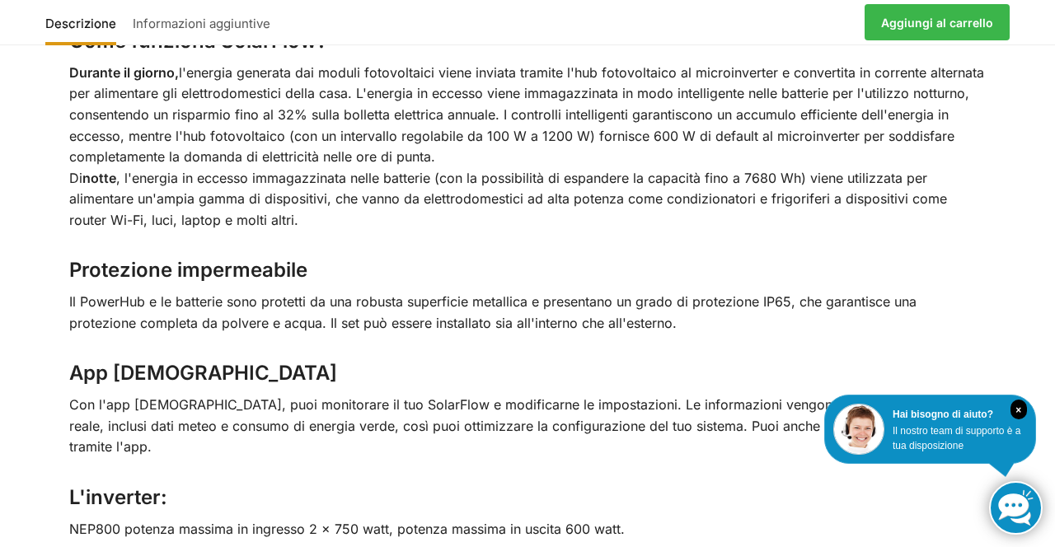
scroll to position [2611, 0]
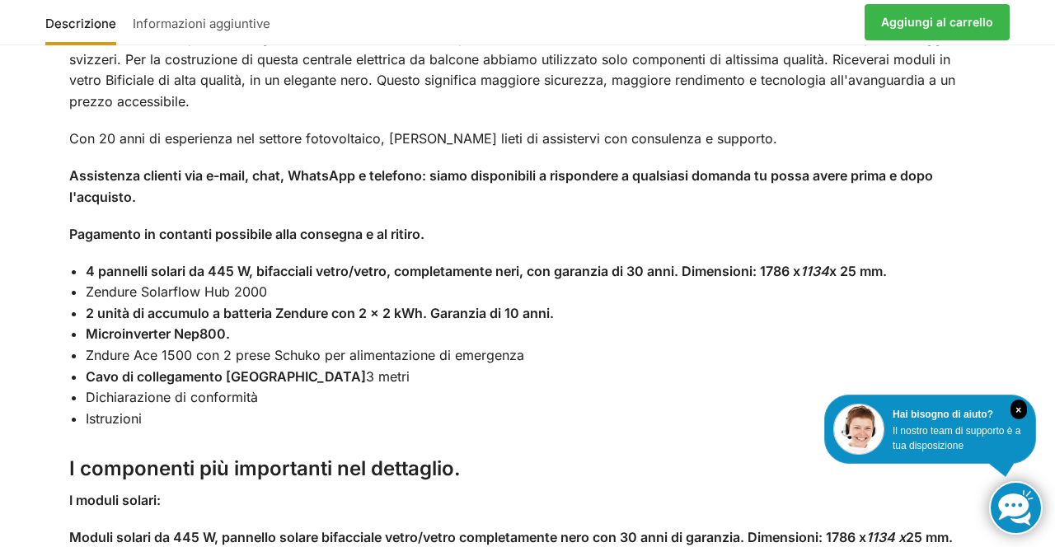
scroll to position [1402, 0]
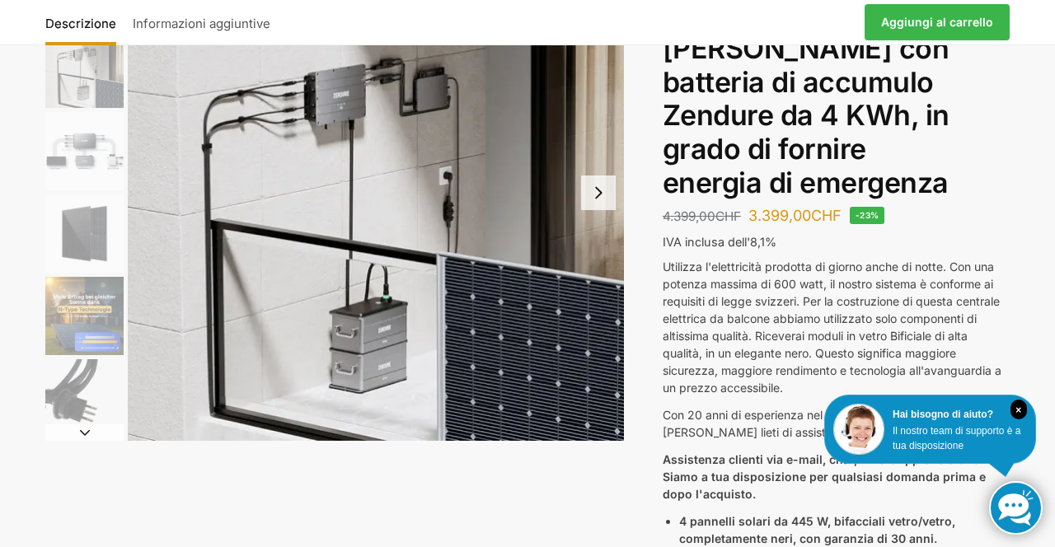
scroll to position [172, 0]
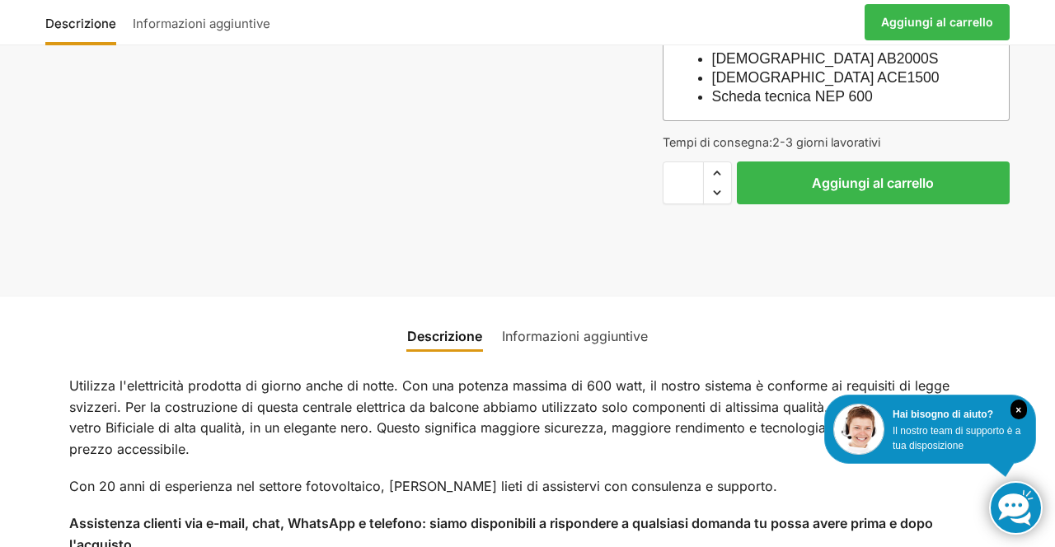
scroll to position [1085, 0]
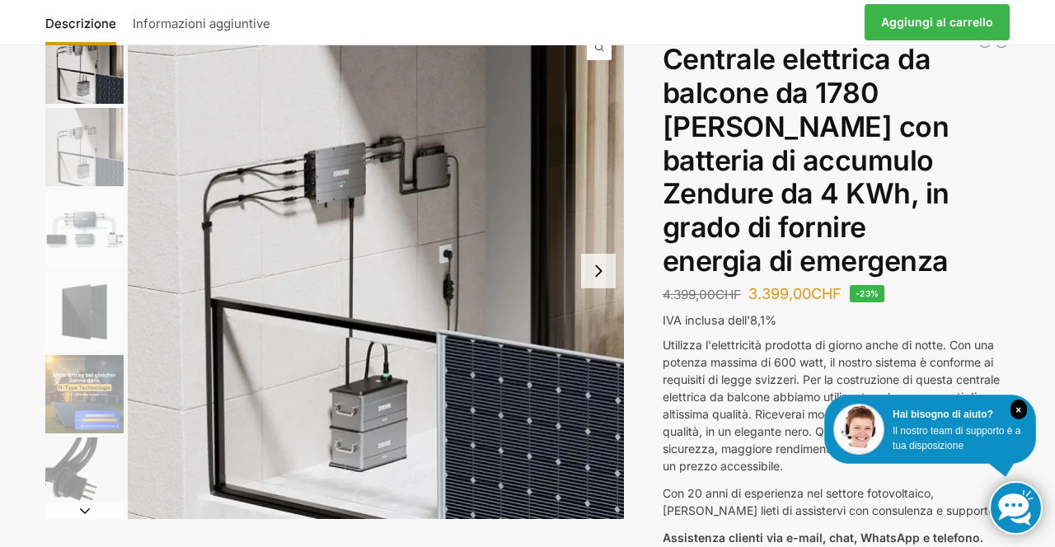
scroll to position [0, 0]
